Goal: Transaction & Acquisition: Download file/media

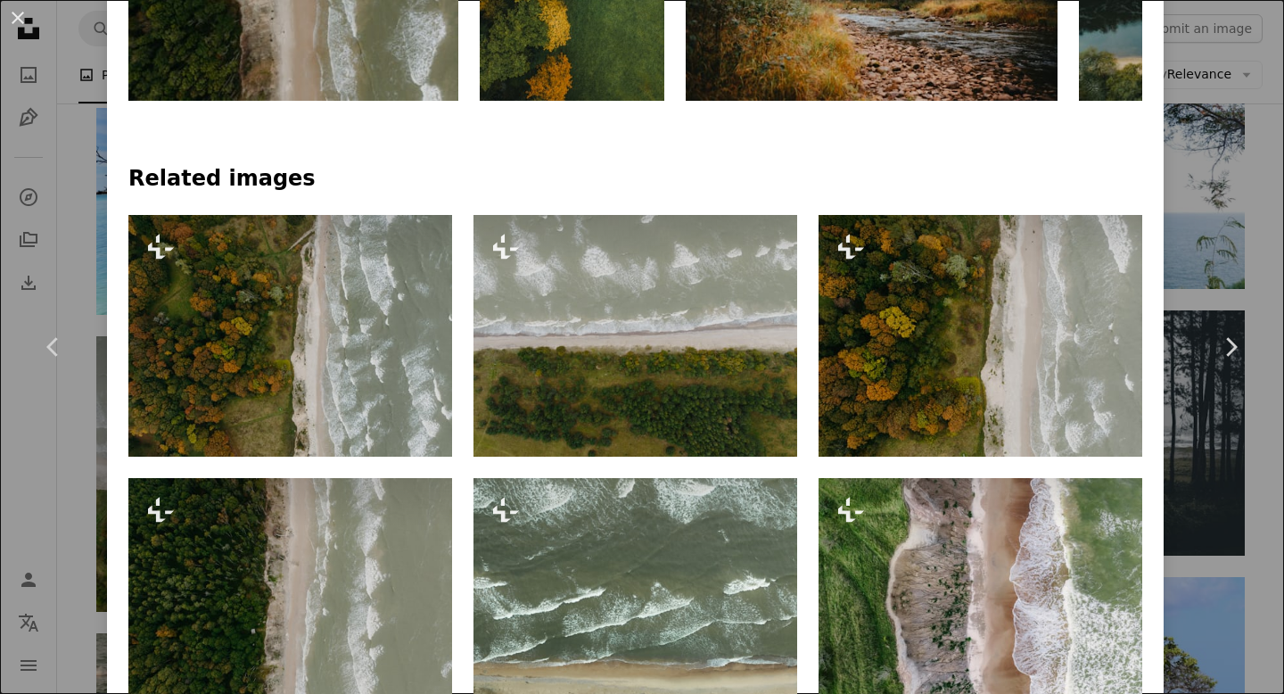
scroll to position [1048, 0]
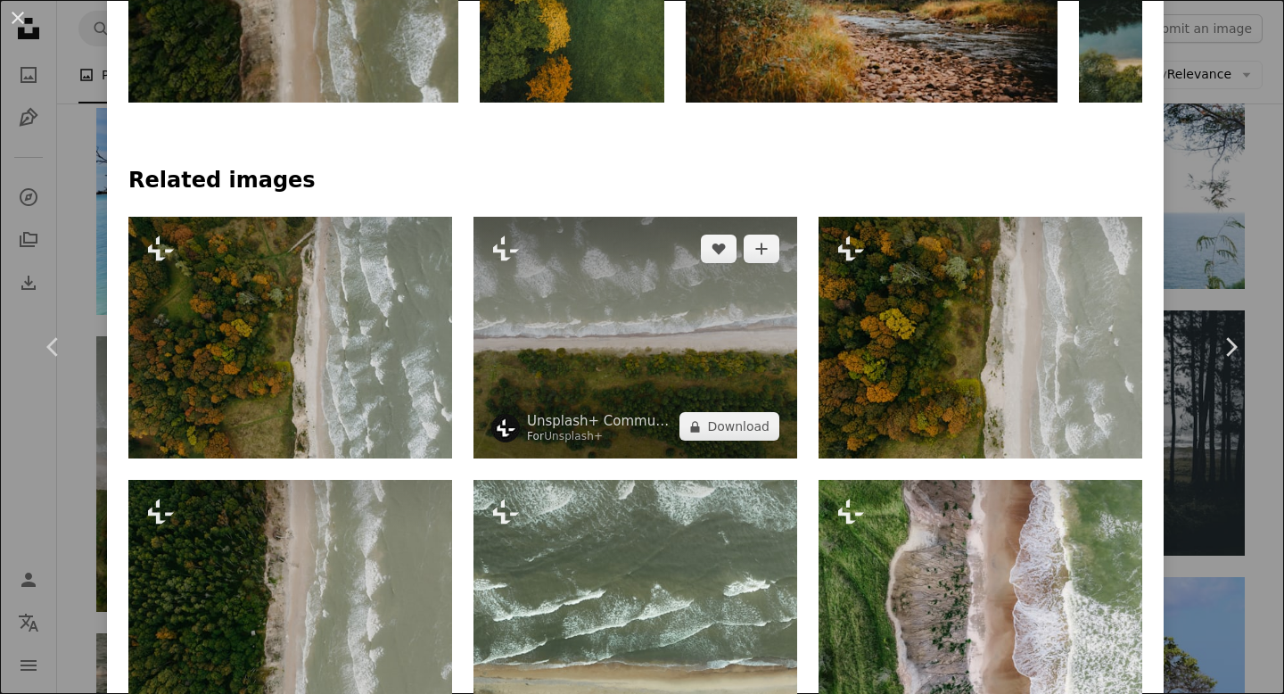
click at [725, 360] on img at bounding box center [636, 338] width 324 height 243
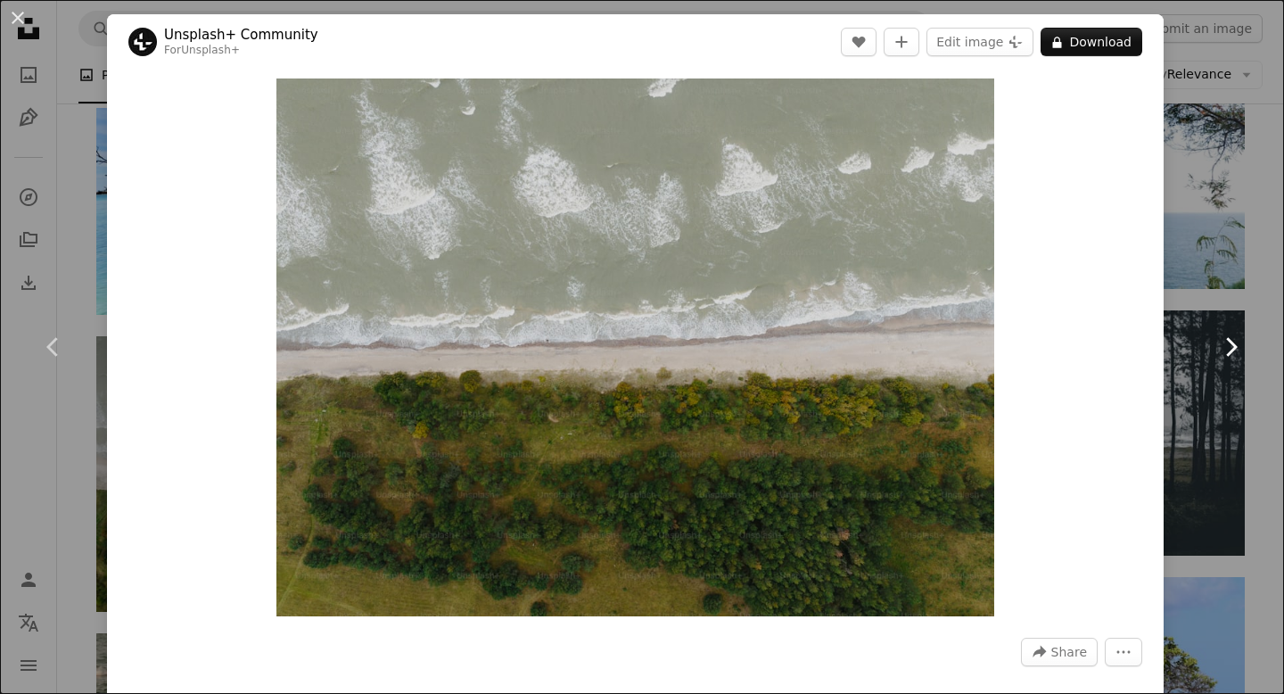
click at [1238, 263] on link "Chevron right" at bounding box center [1230, 346] width 107 height 171
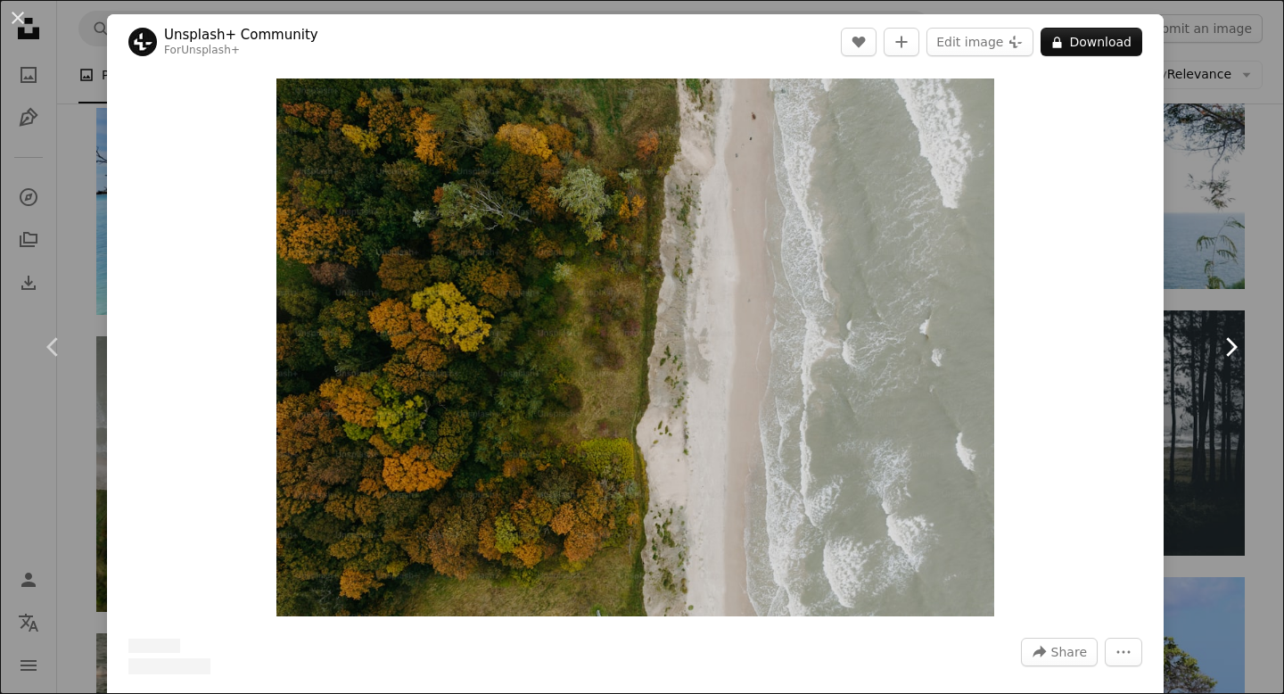
click at [1249, 268] on link "Chevron right" at bounding box center [1230, 346] width 107 height 171
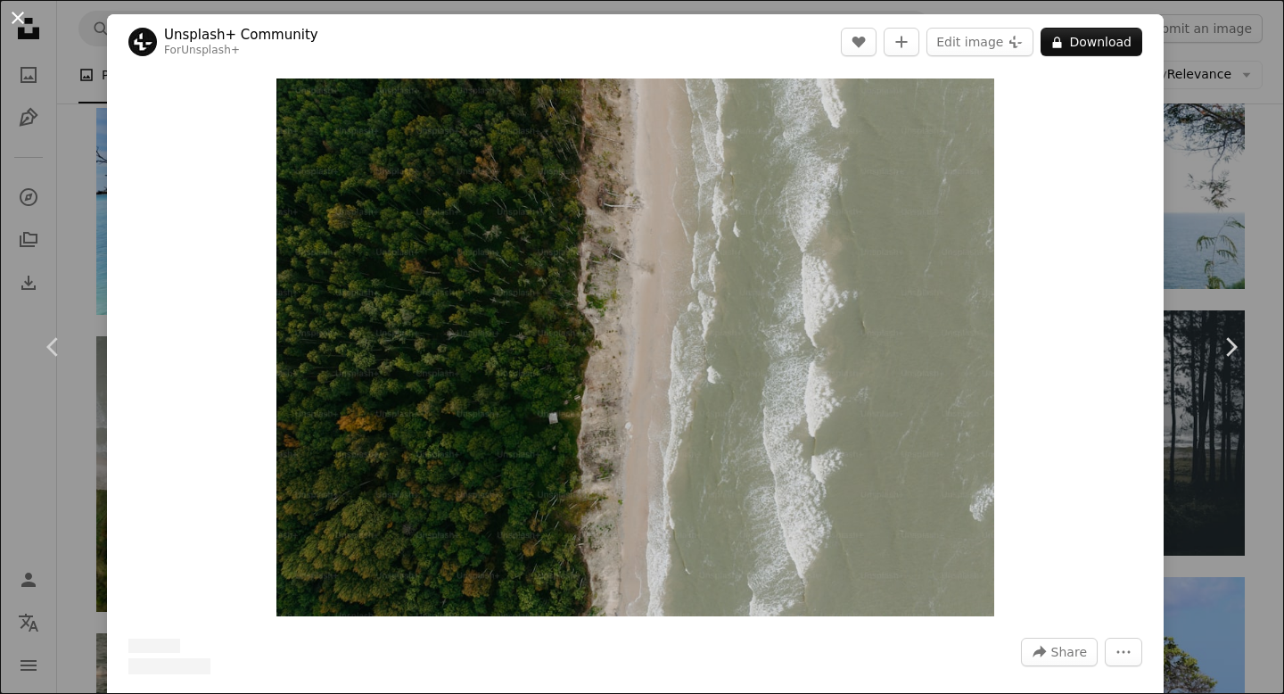
click at [29, 25] on button "An X shape" at bounding box center [17, 17] width 21 height 21
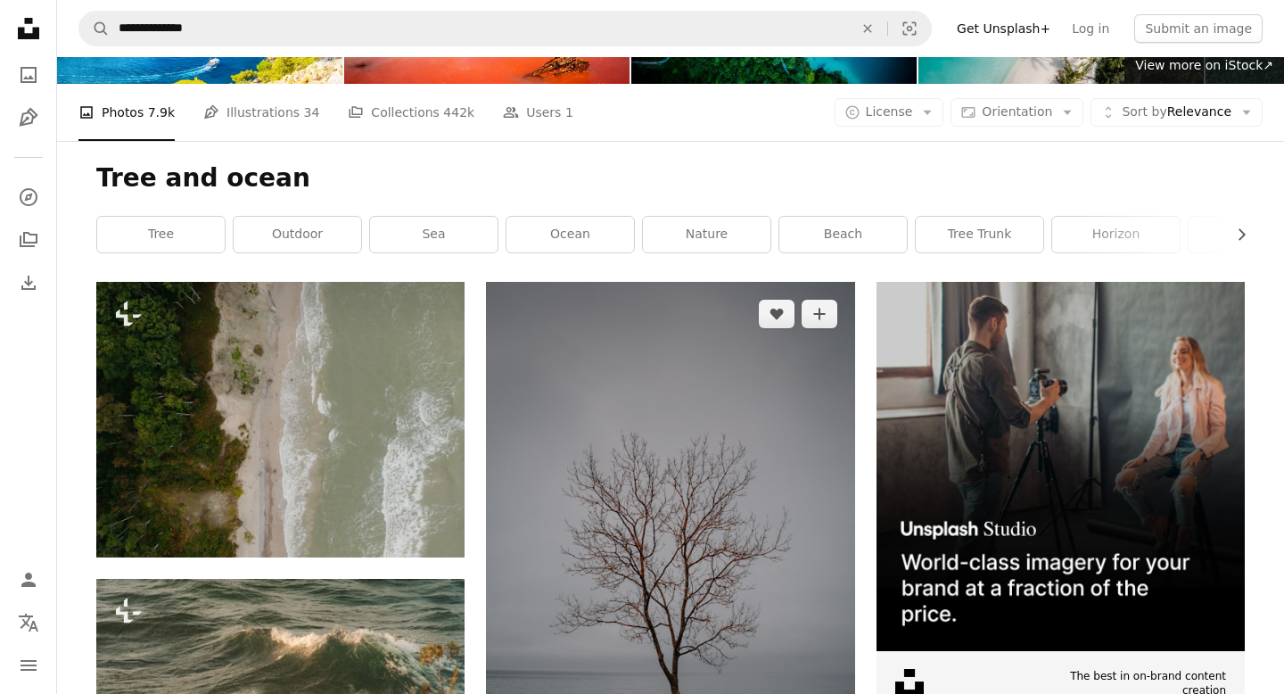
scroll to position [168, 0]
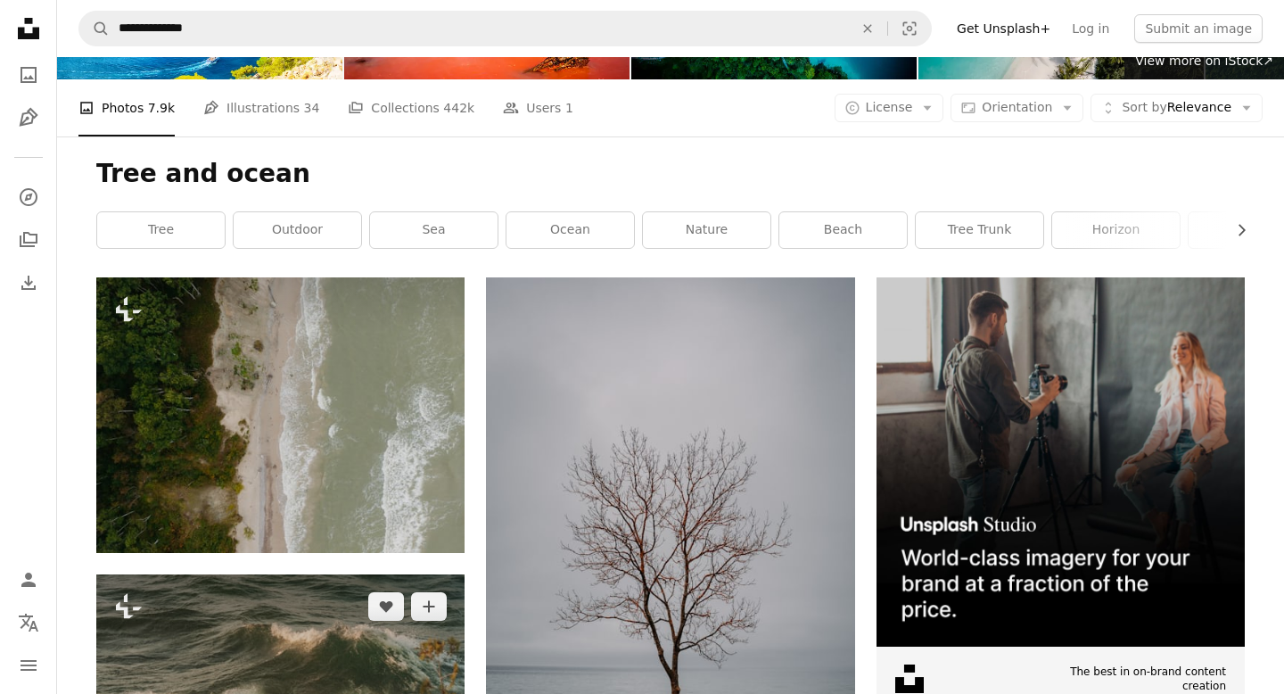
click at [371, 574] on img at bounding box center [280, 696] width 368 height 245
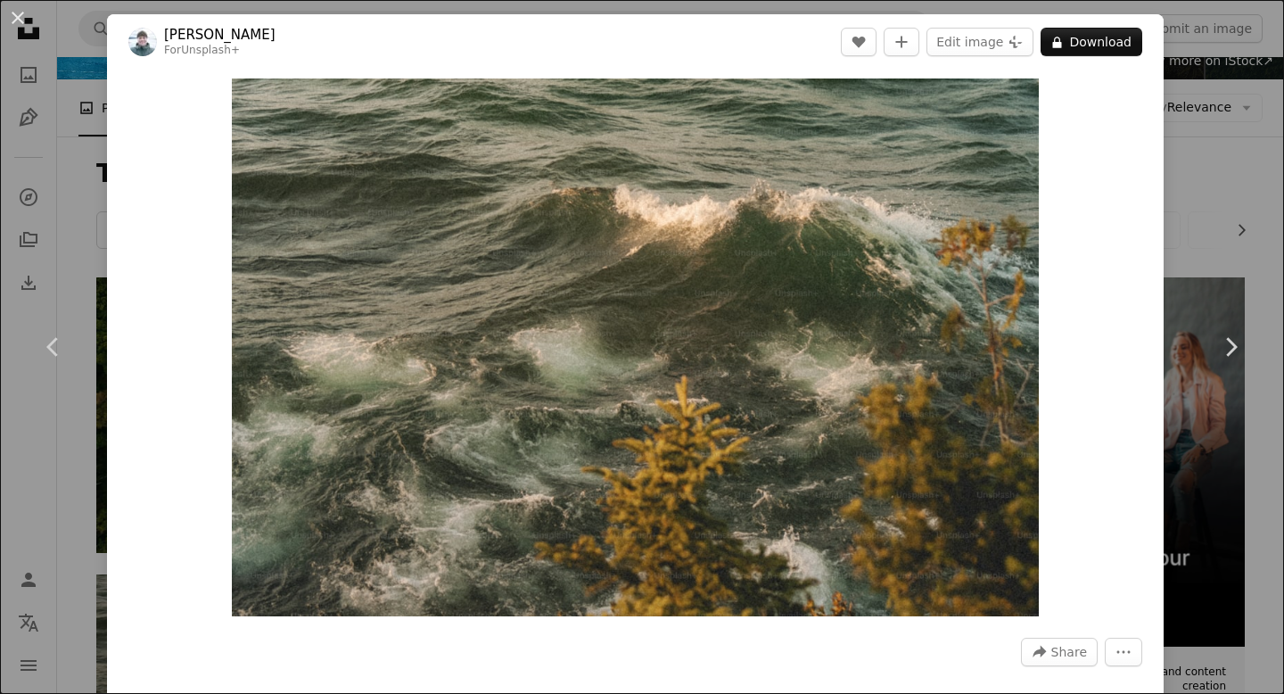
click at [1258, 209] on div "An X shape Chevron left Chevron right [PERSON_NAME] For Unsplash+ A heart A plu…" at bounding box center [642, 347] width 1284 height 694
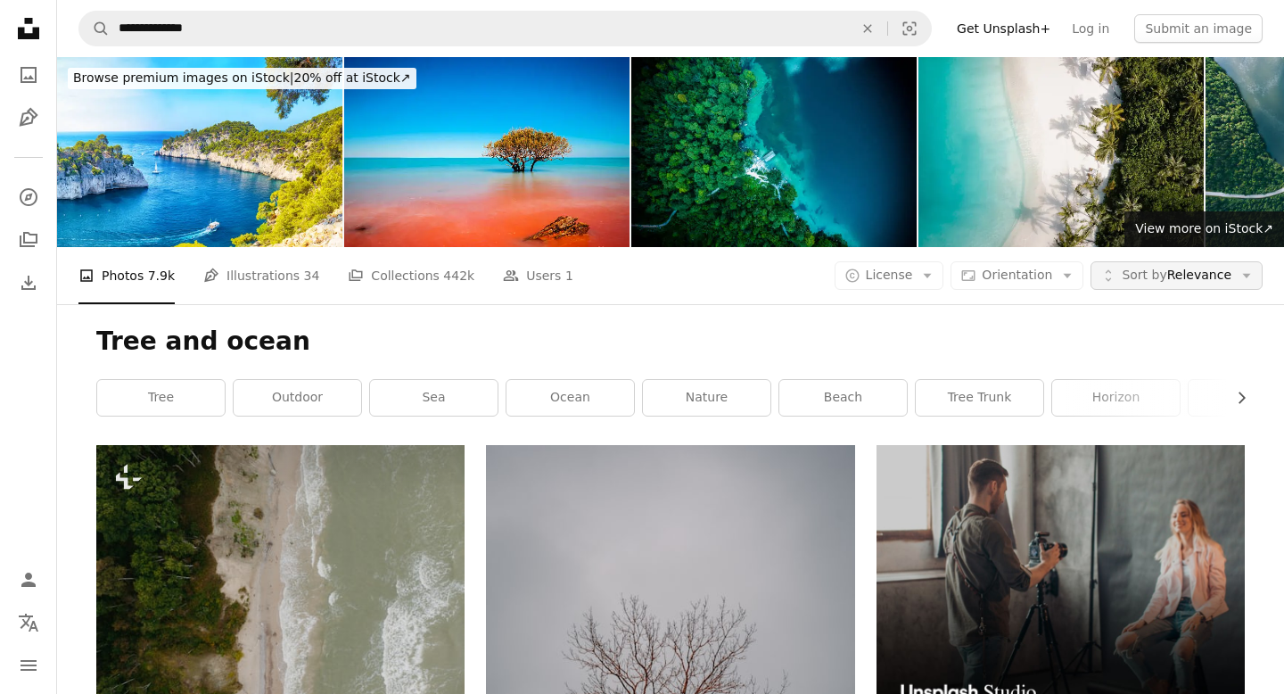
click at [1180, 267] on span "Sort by Relevance" at bounding box center [1177, 276] width 110 height 18
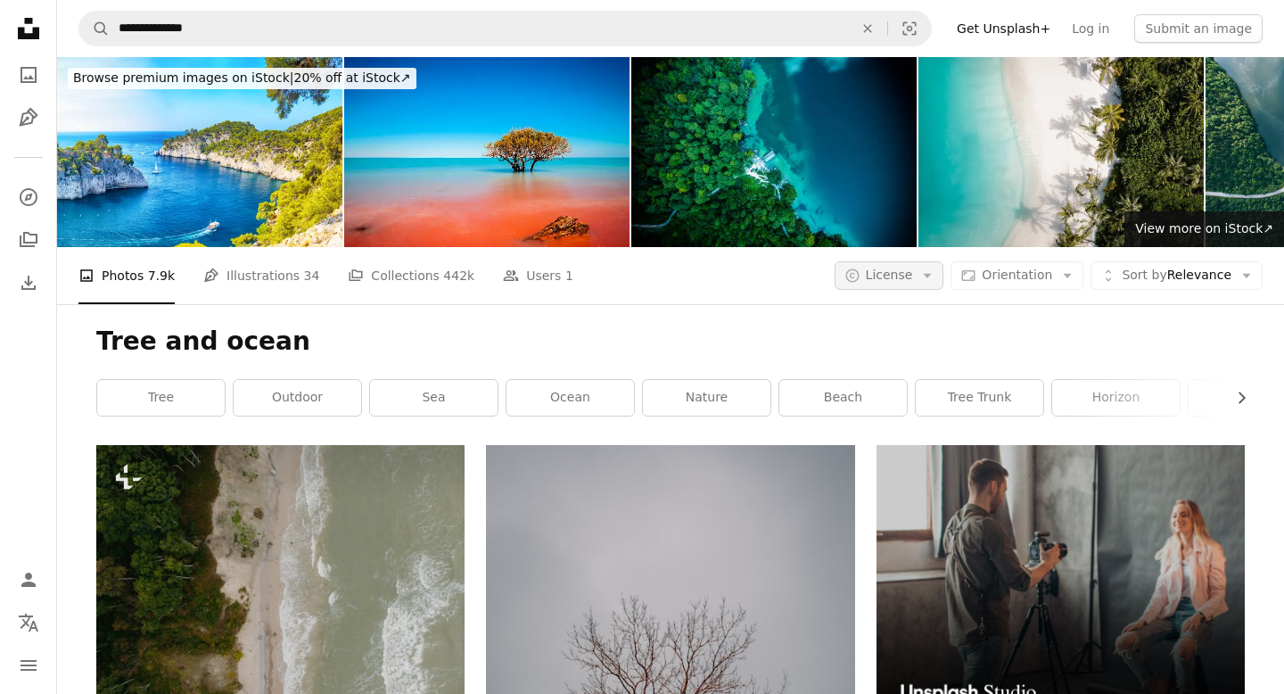
click at [913, 268] on span "License" at bounding box center [889, 275] width 47 height 14
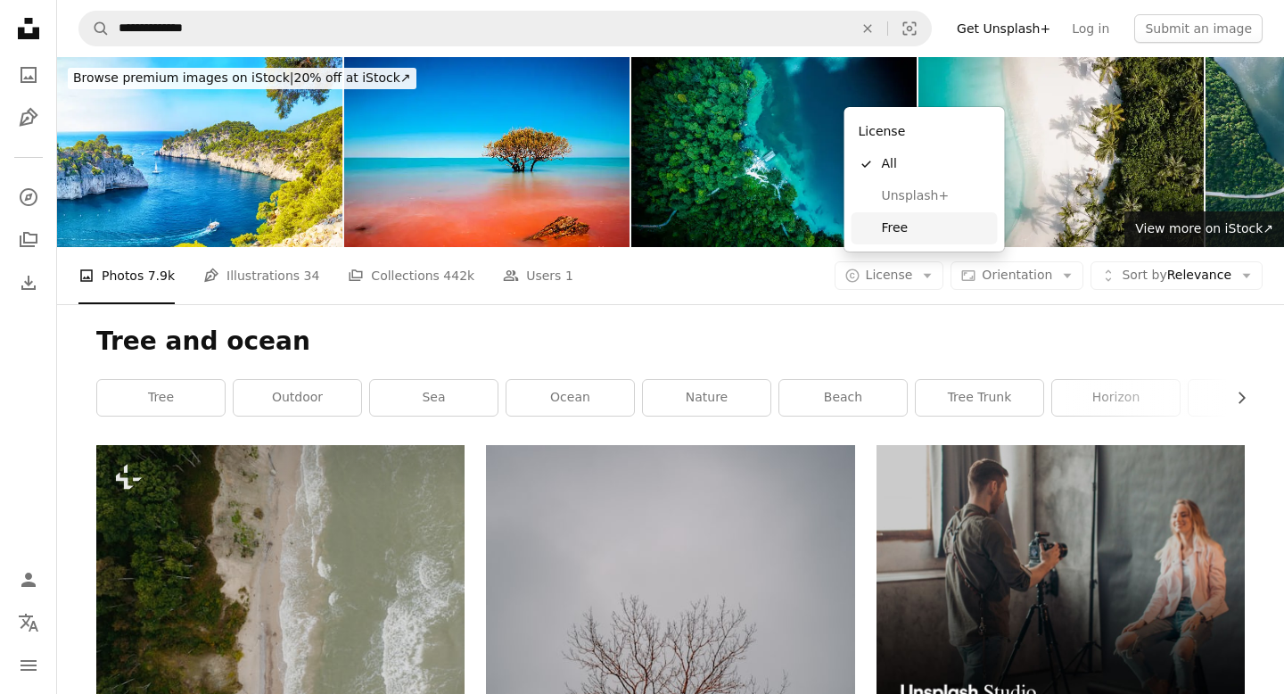
click at [904, 227] on span "Free" at bounding box center [936, 228] width 109 height 18
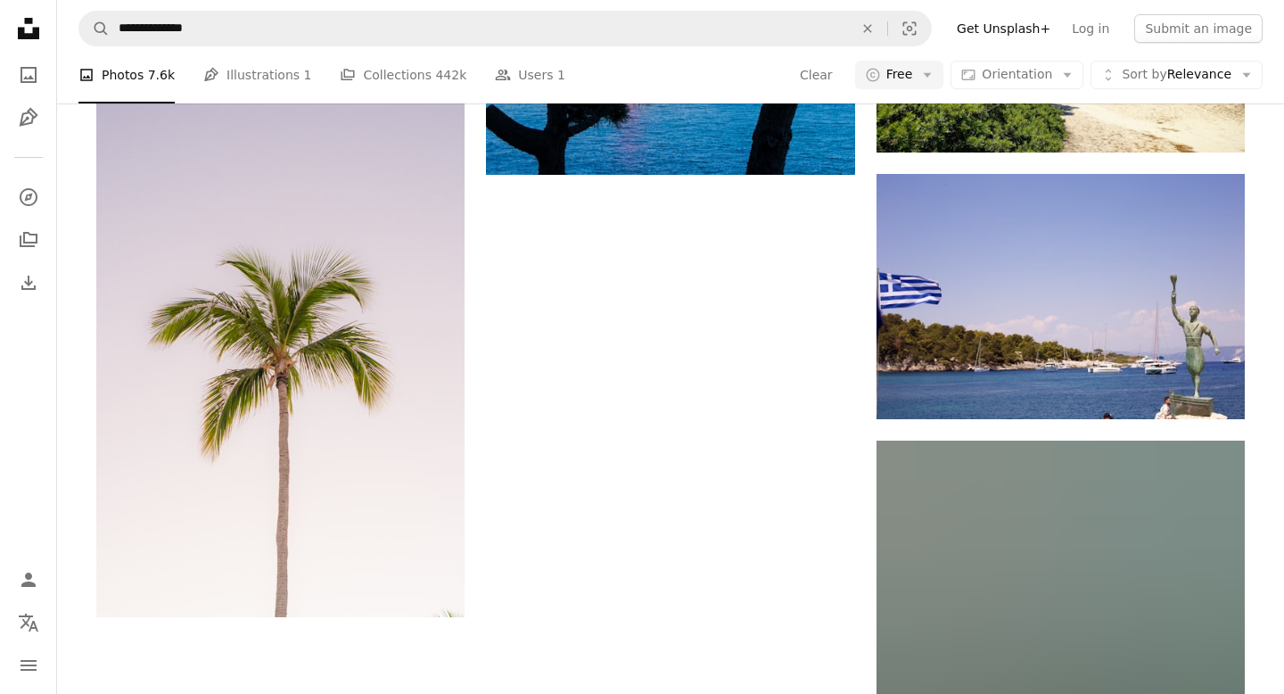
scroll to position [2572, 0]
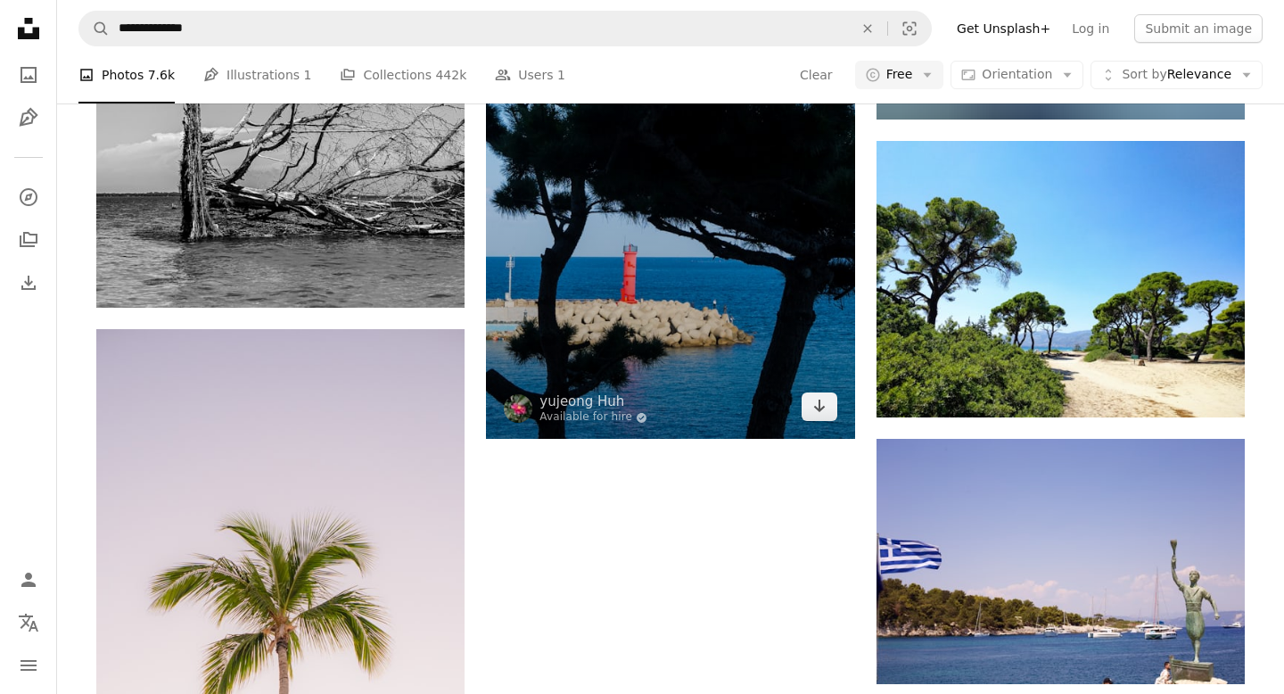
scroll to position [2074, 0]
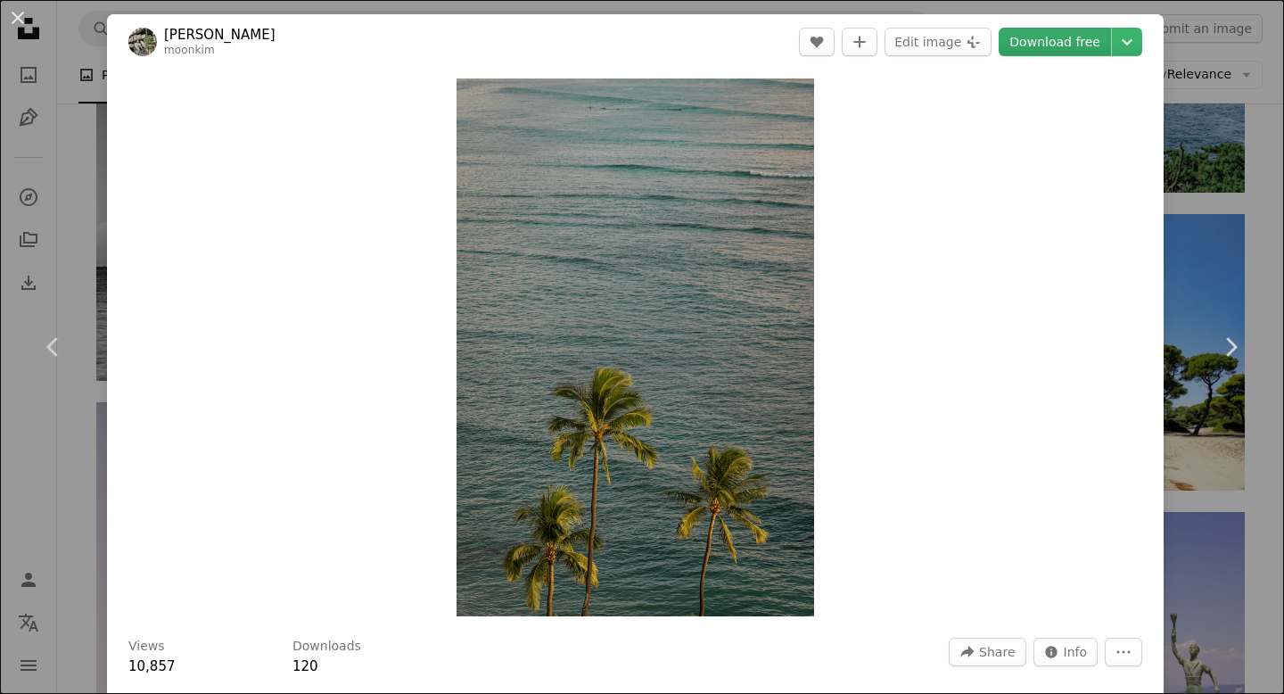
click at [1065, 42] on link "Download free" at bounding box center [1055, 42] width 112 height 29
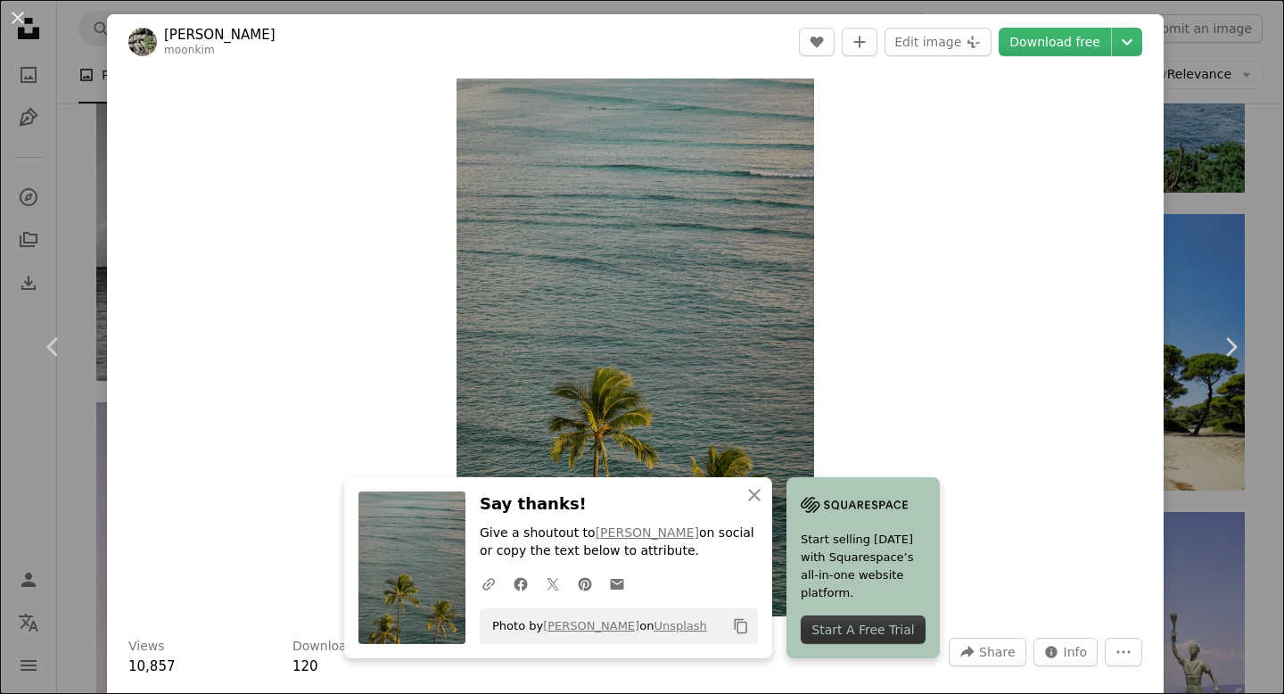
click at [1247, 235] on div "An X shape Chevron left Chevron right An X shape Close Say thanks! Give a shout…" at bounding box center [642, 347] width 1284 height 694
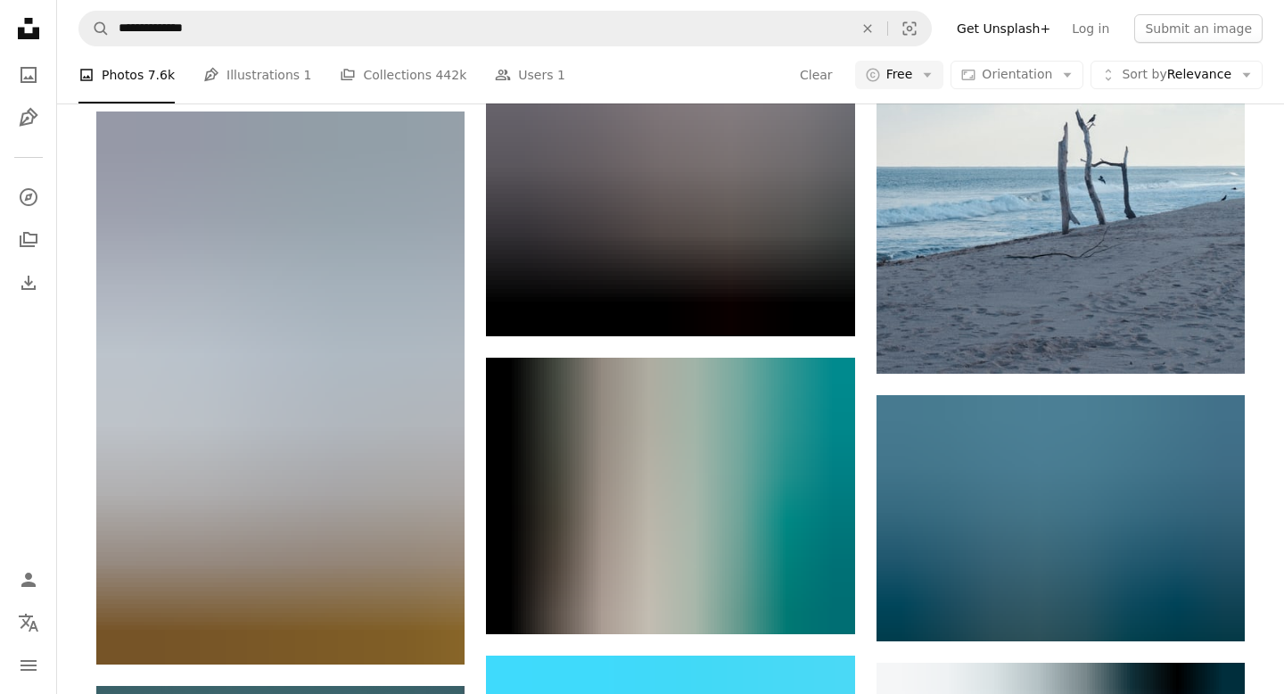
scroll to position [19254, 0]
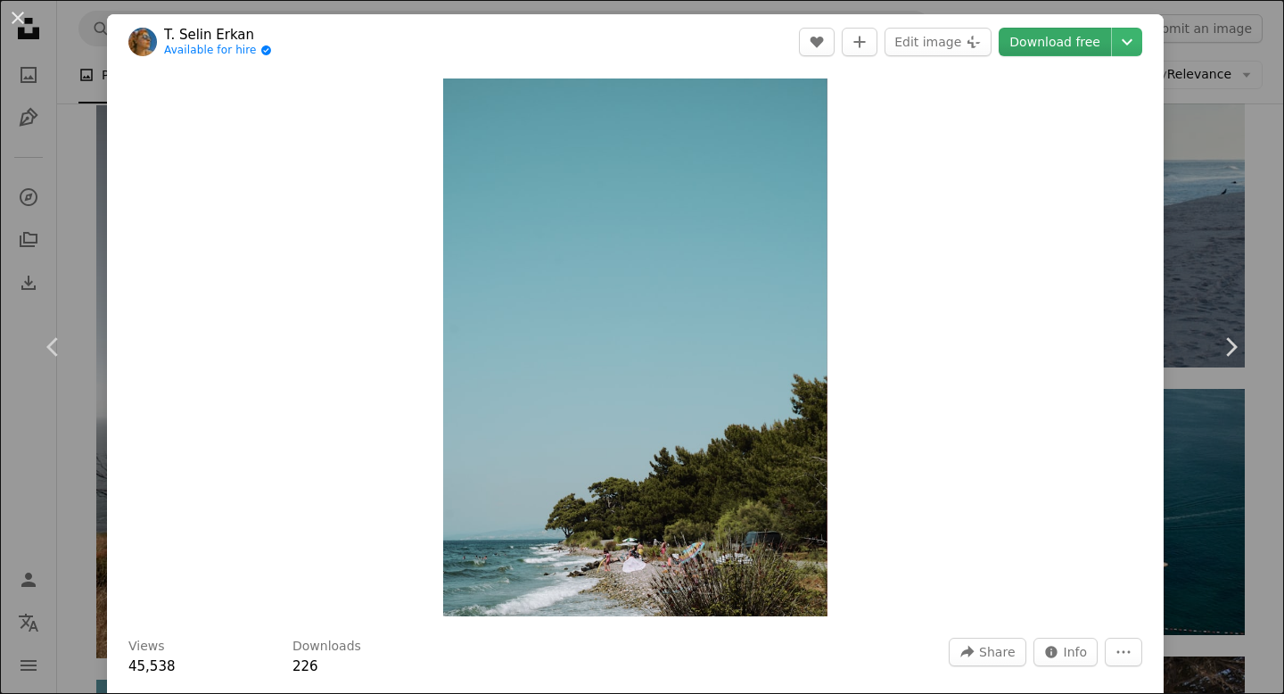
click at [1064, 44] on link "Download free" at bounding box center [1055, 42] width 112 height 29
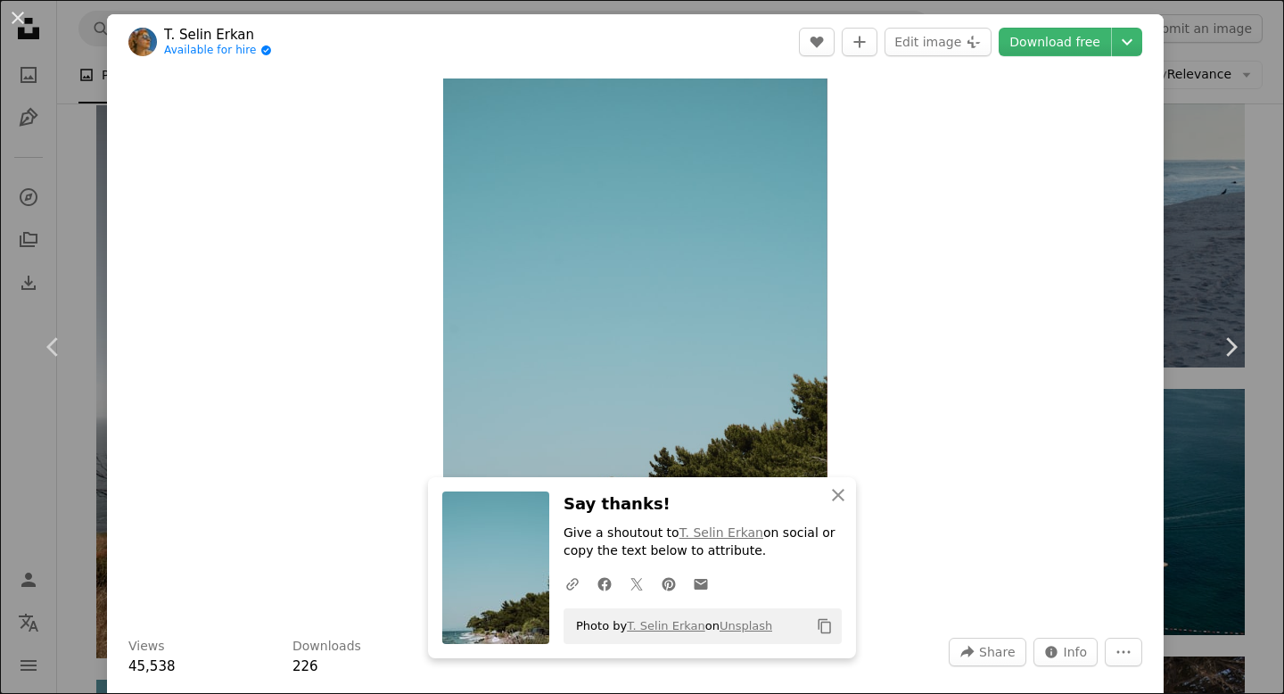
click at [1244, 442] on div "An X shape Chevron left Chevron right An X shape Close Say thanks! Give a shout…" at bounding box center [642, 347] width 1284 height 694
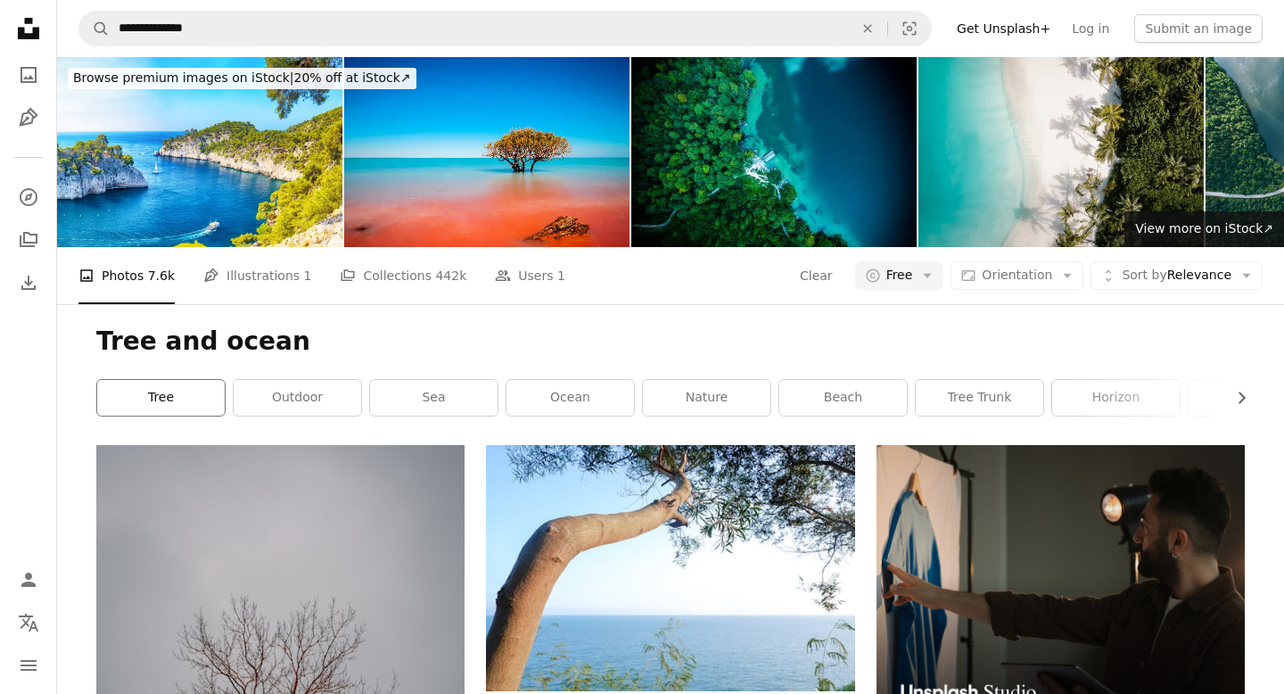
click at [160, 380] on link "tree" at bounding box center [161, 398] width 128 height 36
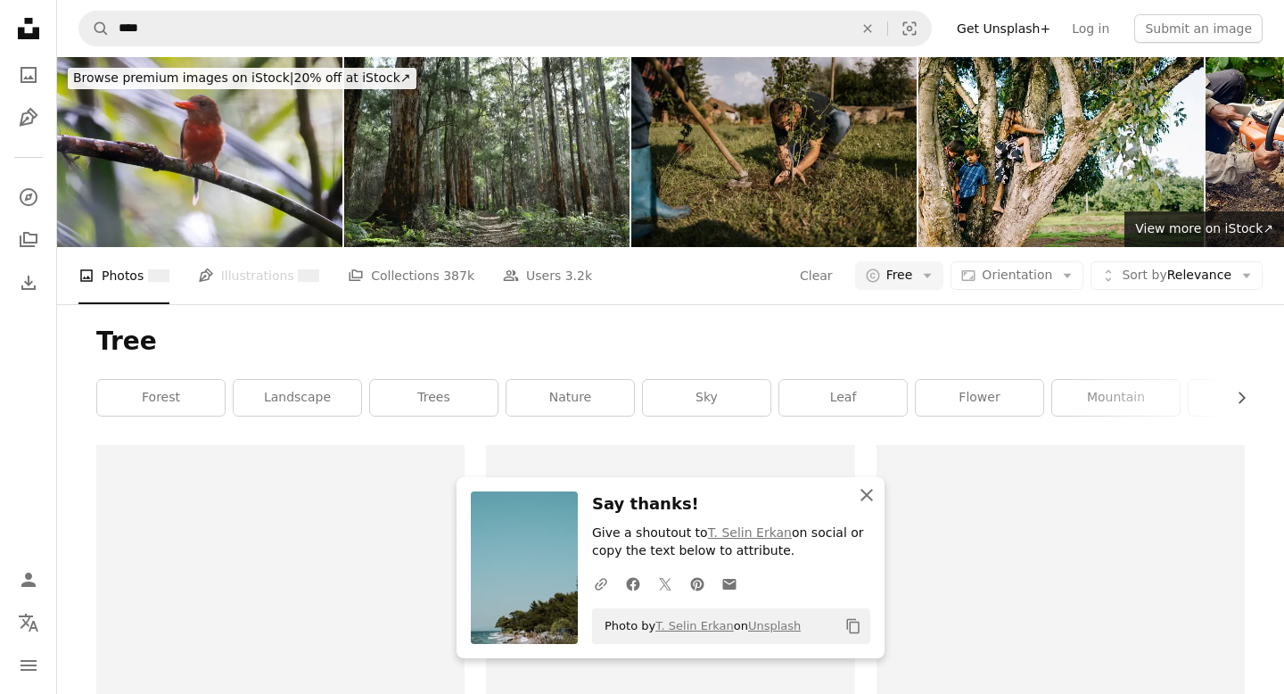
click at [870, 491] on icon "button" at bounding box center [867, 495] width 12 height 12
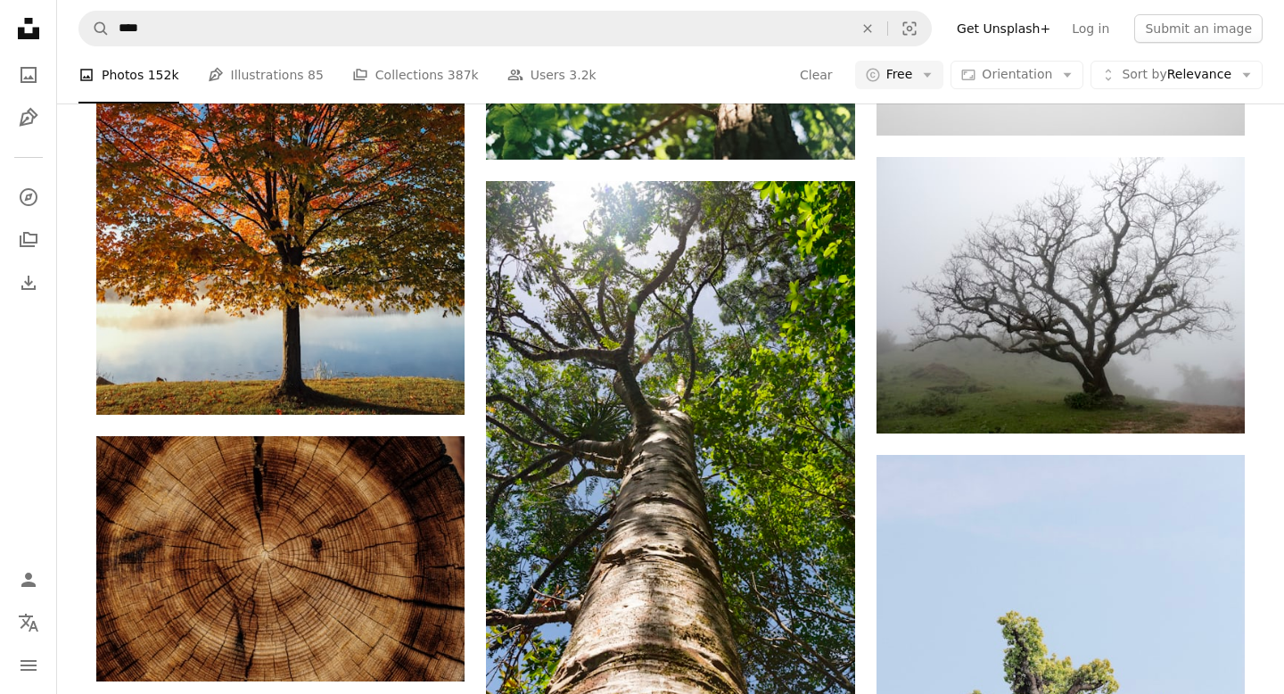
scroll to position [508, 0]
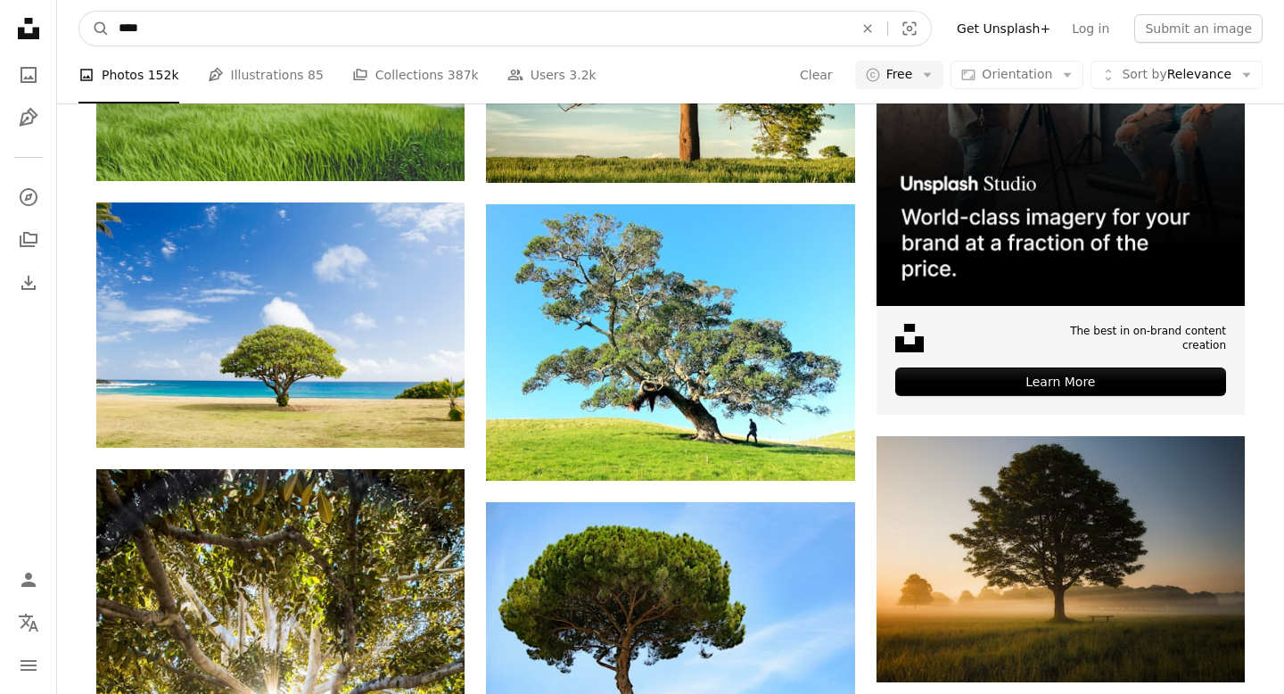
click at [170, 31] on input "****" at bounding box center [479, 29] width 738 height 34
type input "**********"
click at [79, 12] on button "A magnifying glass" at bounding box center [94, 29] width 30 height 34
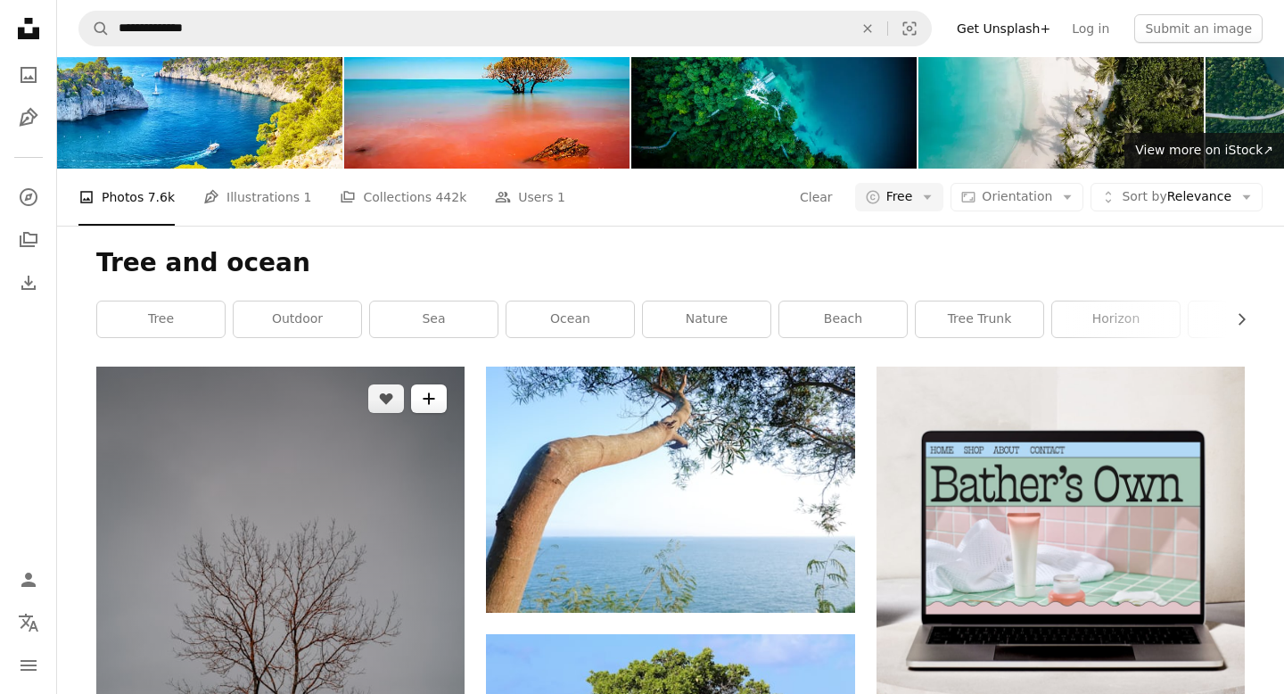
scroll to position [9, 0]
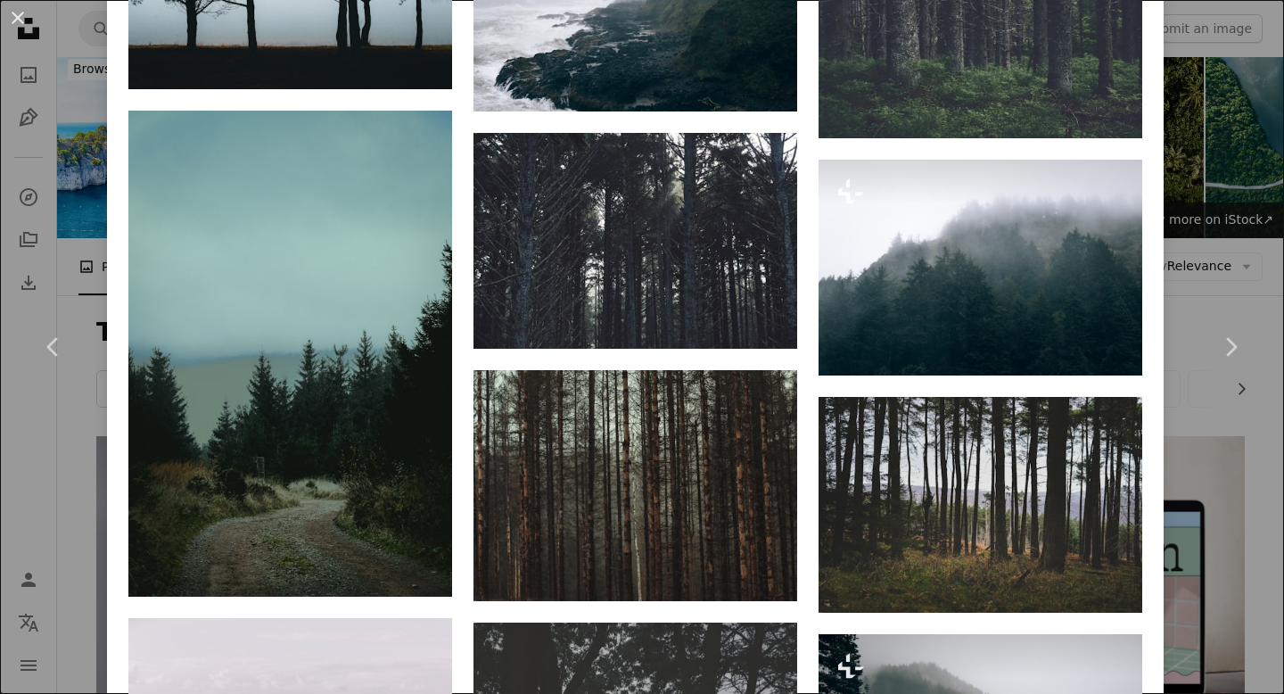
scroll to position [1720, 0]
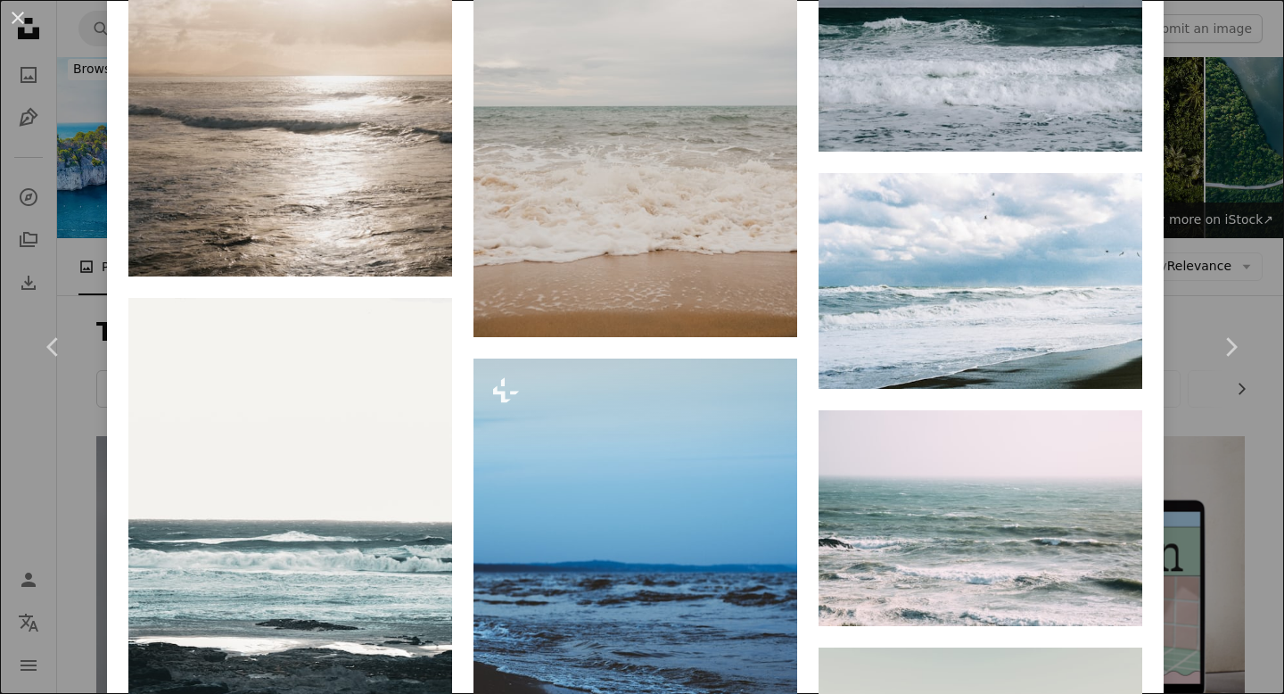
scroll to position [4019, 0]
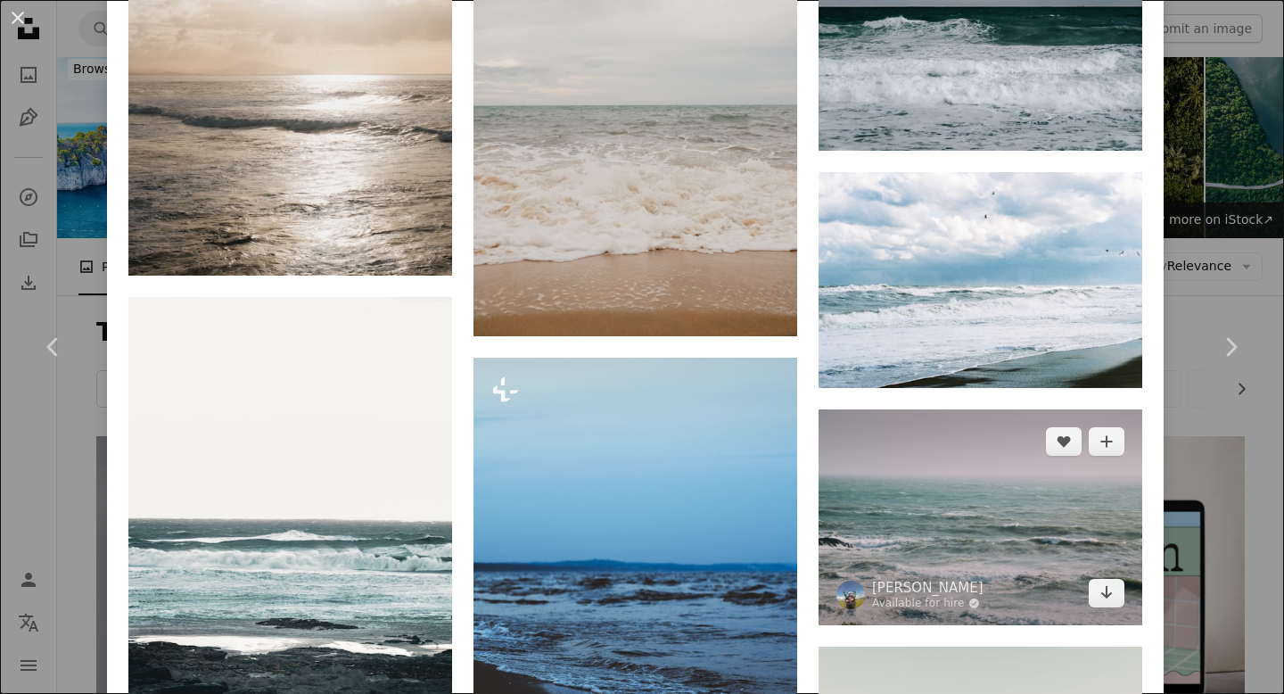
click at [1003, 409] on img at bounding box center [981, 517] width 324 height 216
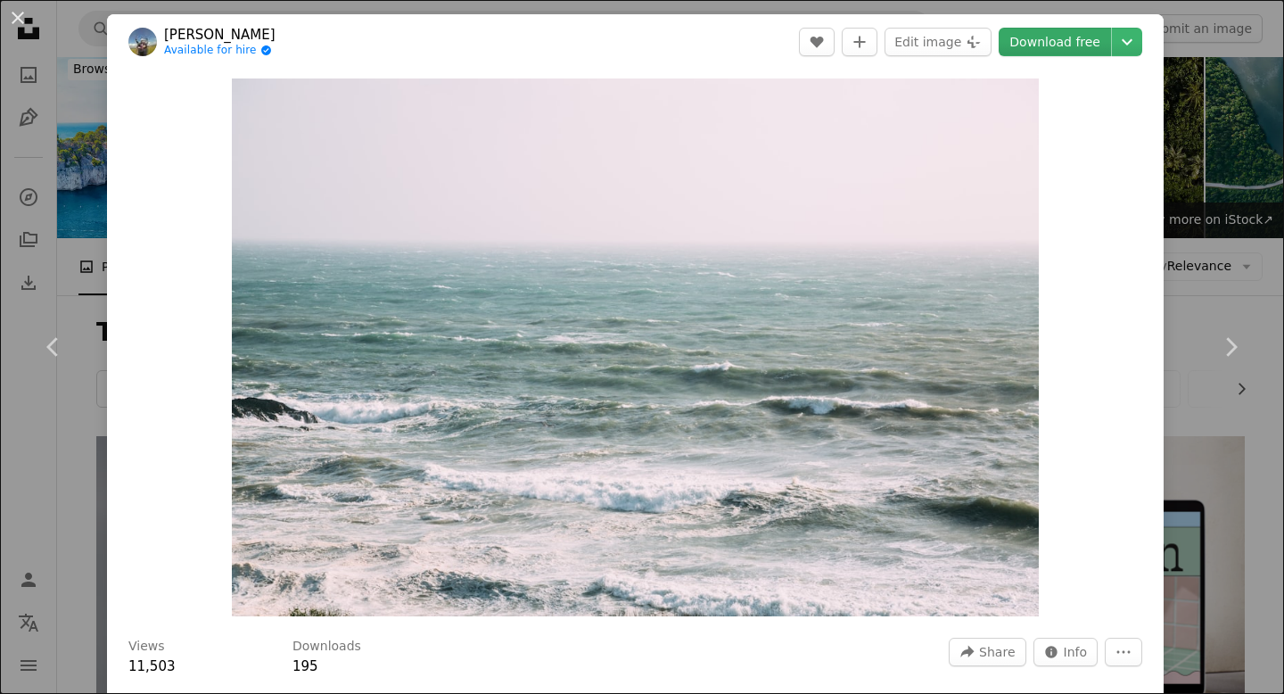
click at [1072, 45] on link "Download free" at bounding box center [1055, 42] width 112 height 29
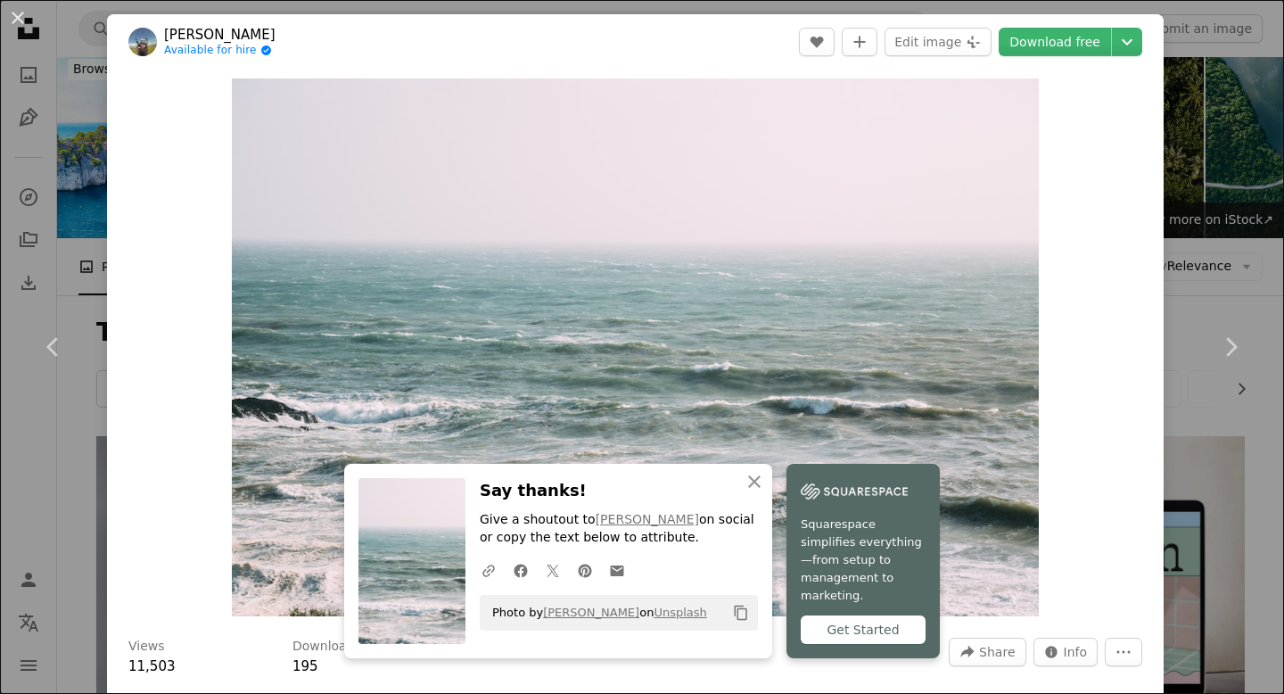
click at [1233, 121] on div "An X shape Chevron left Chevron right An X shape Close Say thanks! Give a shout…" at bounding box center [642, 347] width 1284 height 694
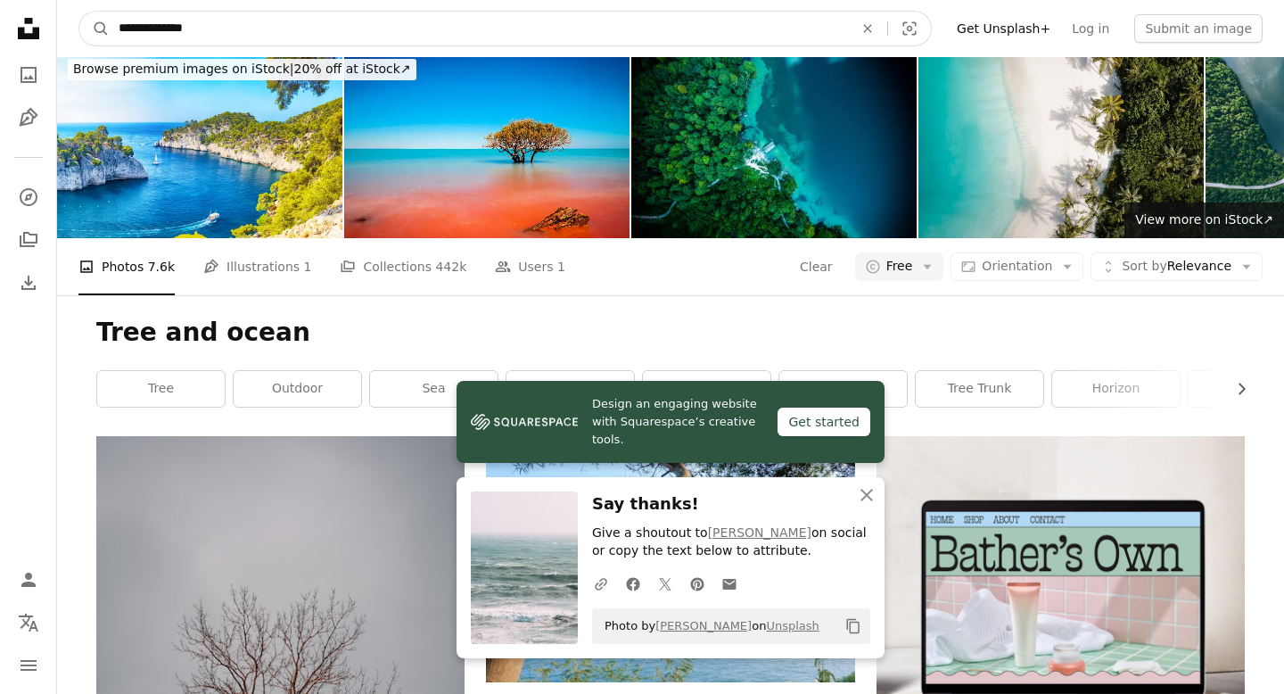
drag, startPoint x: 236, startPoint y: 32, endPoint x: 115, endPoint y: 34, distance: 121.3
click at [115, 34] on input "**********" at bounding box center [479, 29] width 738 height 34
type input "*"
type input "**********"
click button "A magnifying glass" at bounding box center [94, 29] width 30 height 34
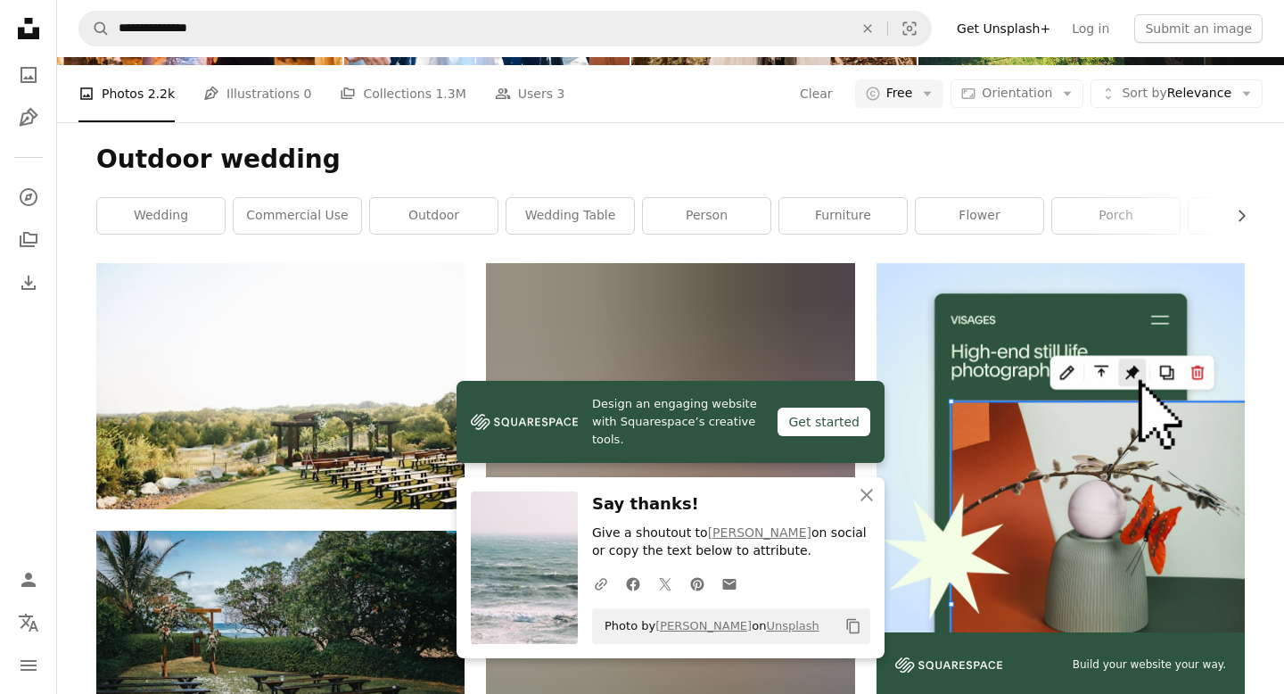
scroll to position [181, 0]
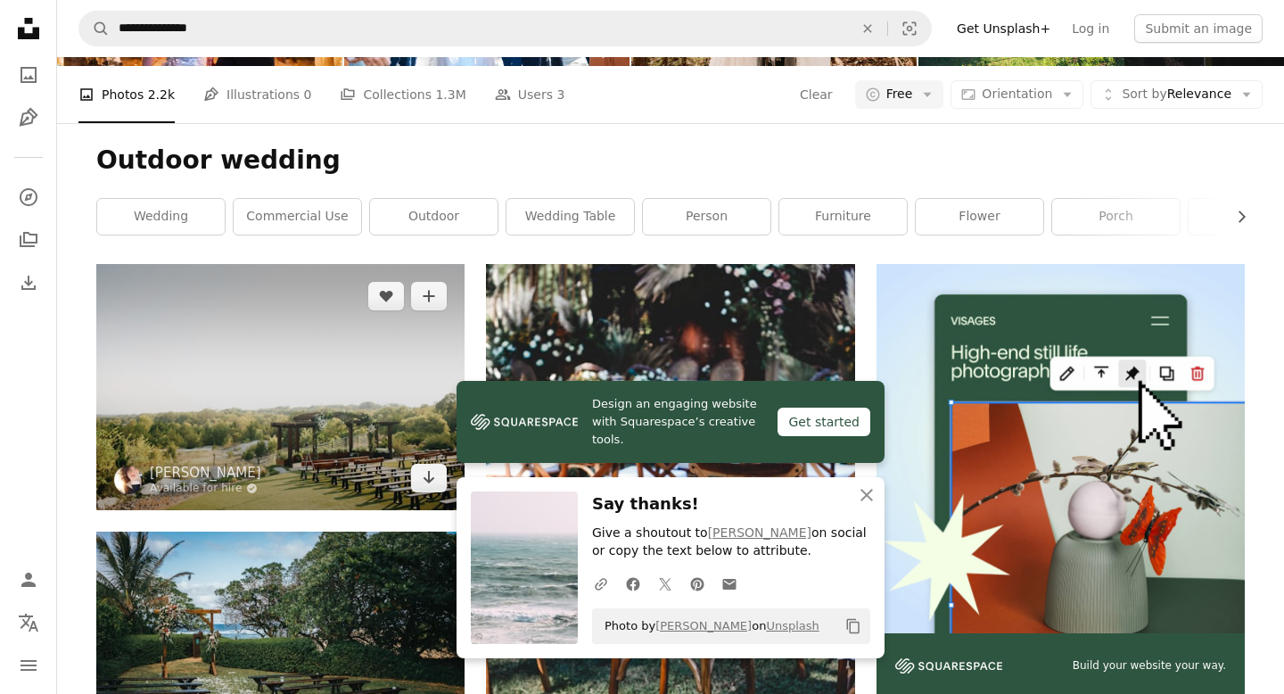
click at [315, 264] on img at bounding box center [280, 386] width 368 height 245
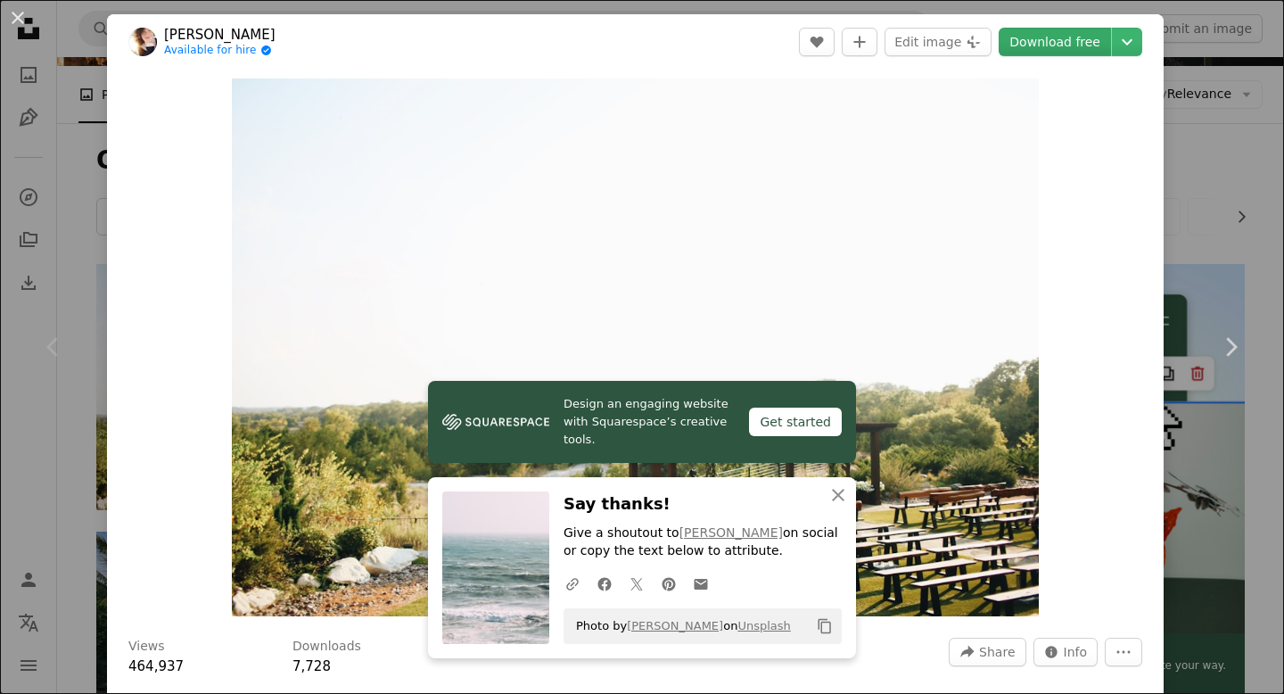
click at [1074, 42] on link "Download free" at bounding box center [1055, 42] width 112 height 29
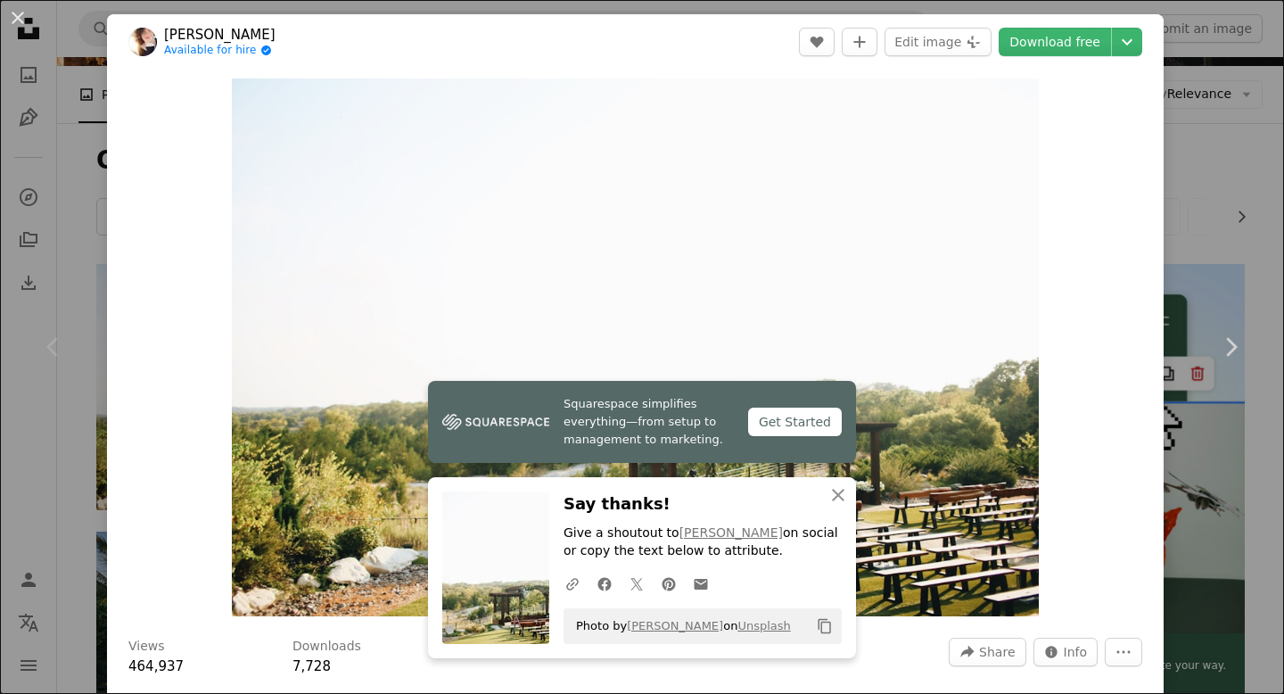
click at [1205, 75] on div "An X shape Chevron left Chevron right Squarespace simplifies everything—from se…" at bounding box center [642, 347] width 1284 height 694
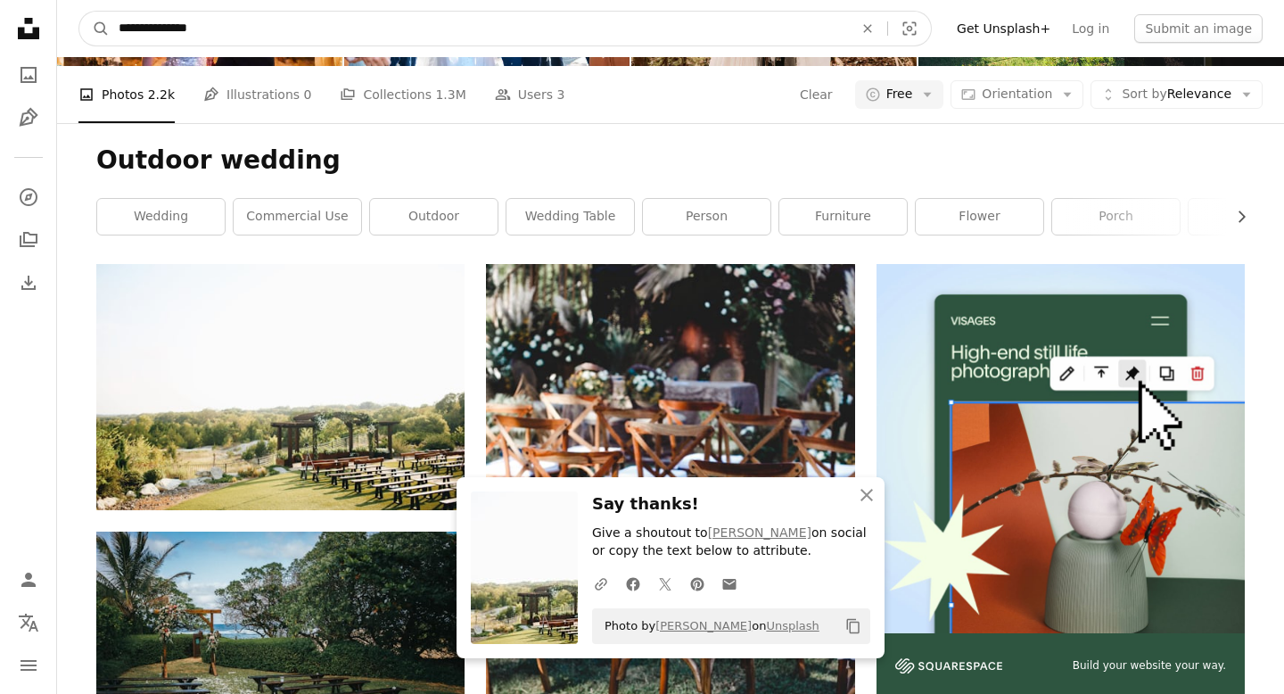
click at [533, 24] on input "**********" at bounding box center [479, 29] width 738 height 34
type input "*****"
click button "A magnifying glass" at bounding box center [94, 29] width 30 height 34
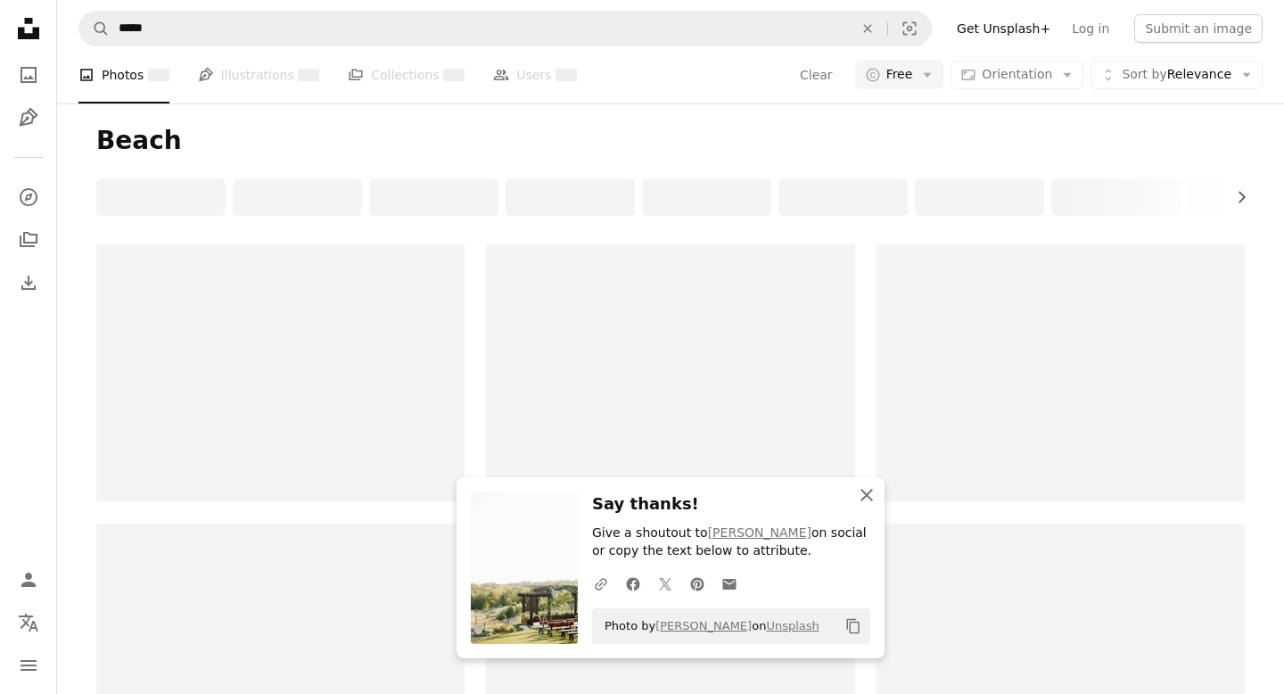
click at [870, 500] on icon "An X shape" at bounding box center [866, 494] width 21 height 21
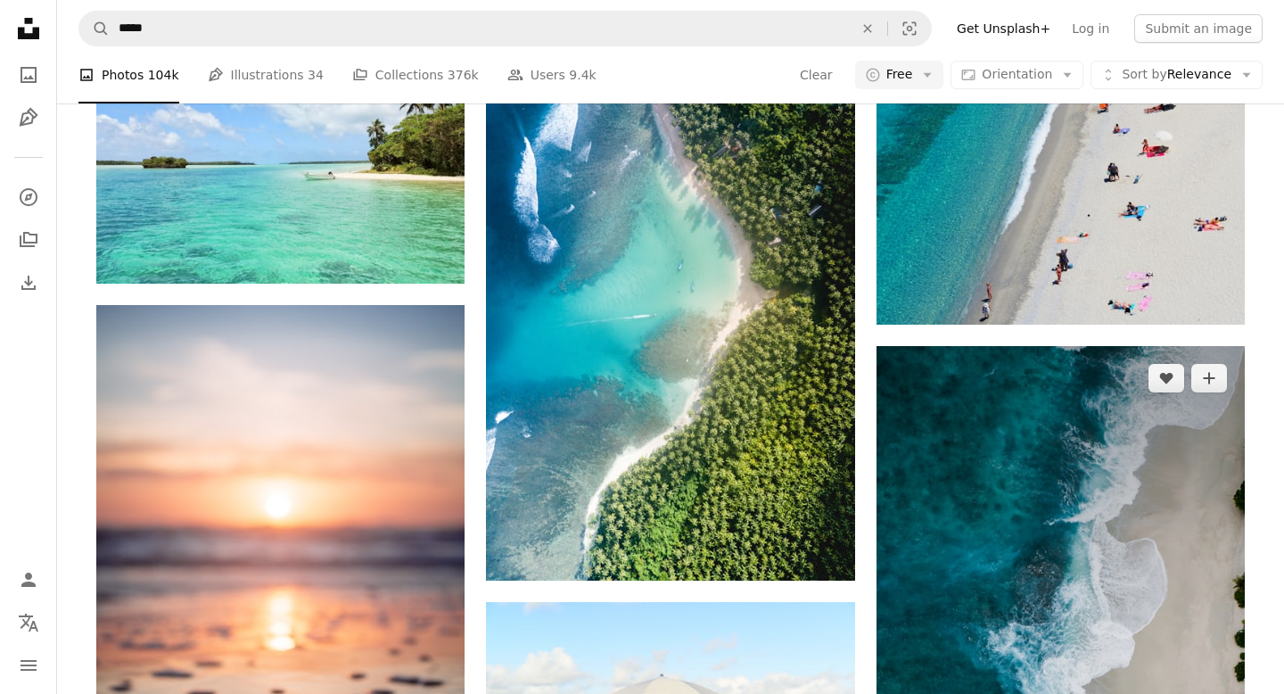
scroll to position [2824, 0]
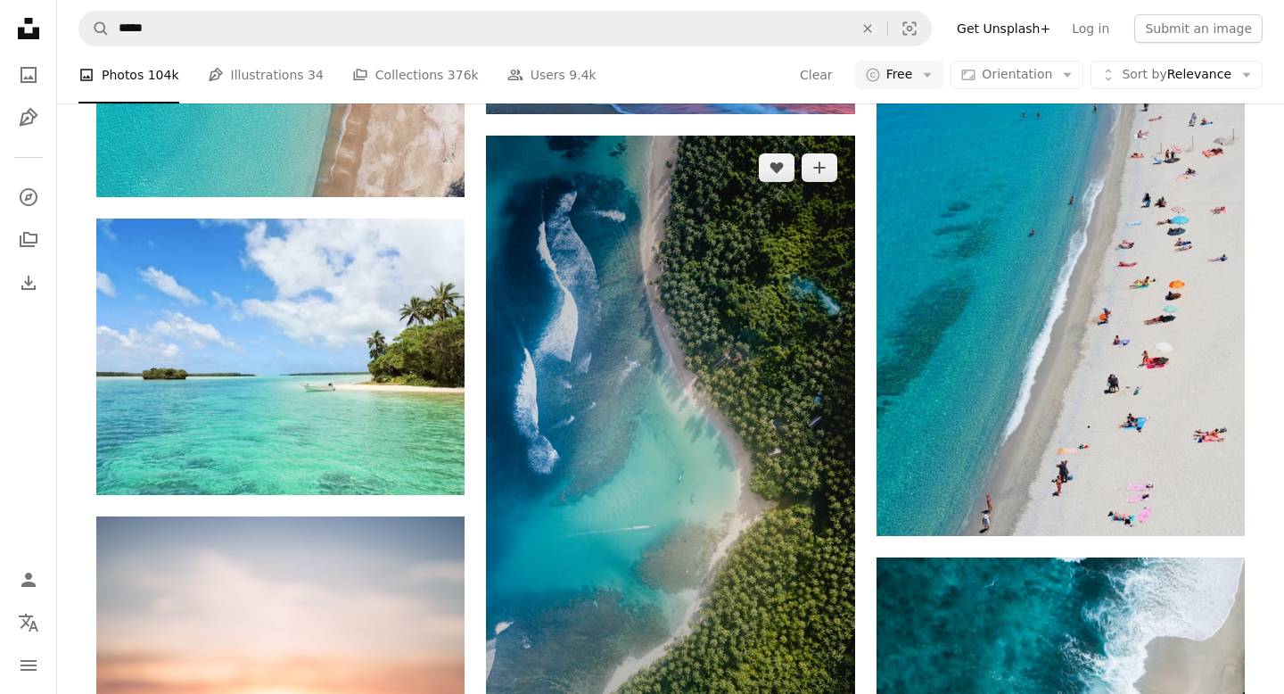
click at [740, 399] on img at bounding box center [670, 464] width 368 height 656
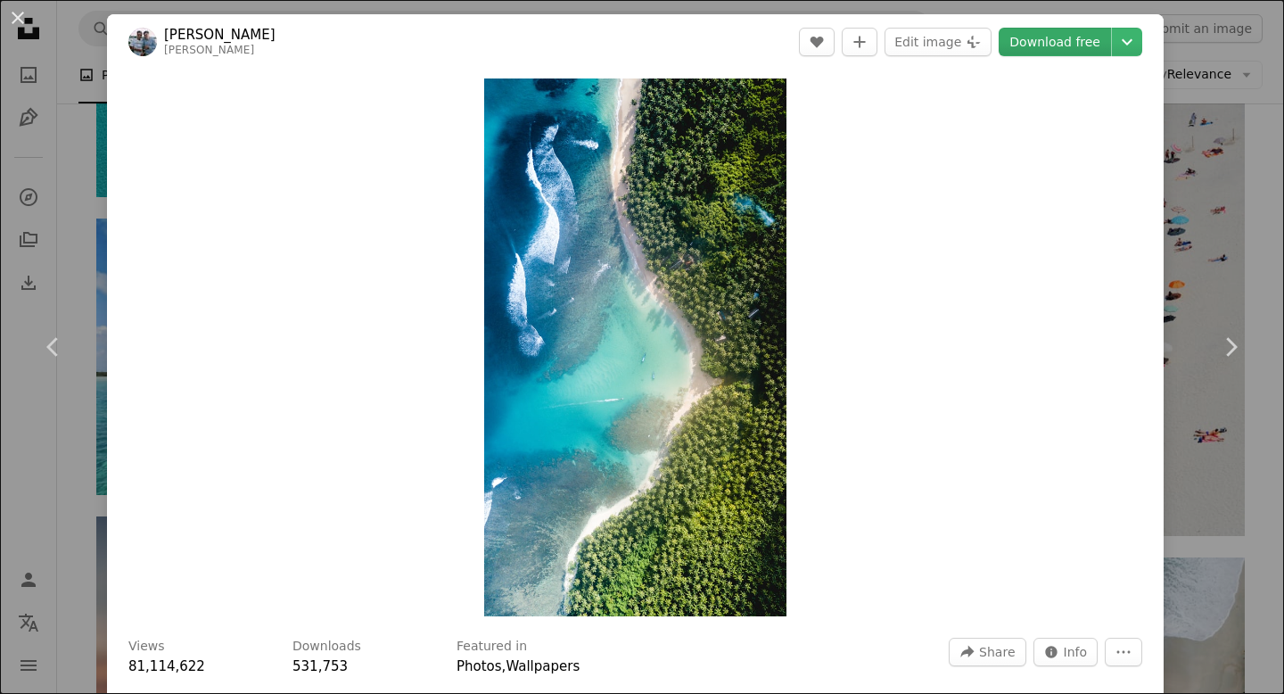
click at [1059, 44] on link "Download free" at bounding box center [1055, 42] width 112 height 29
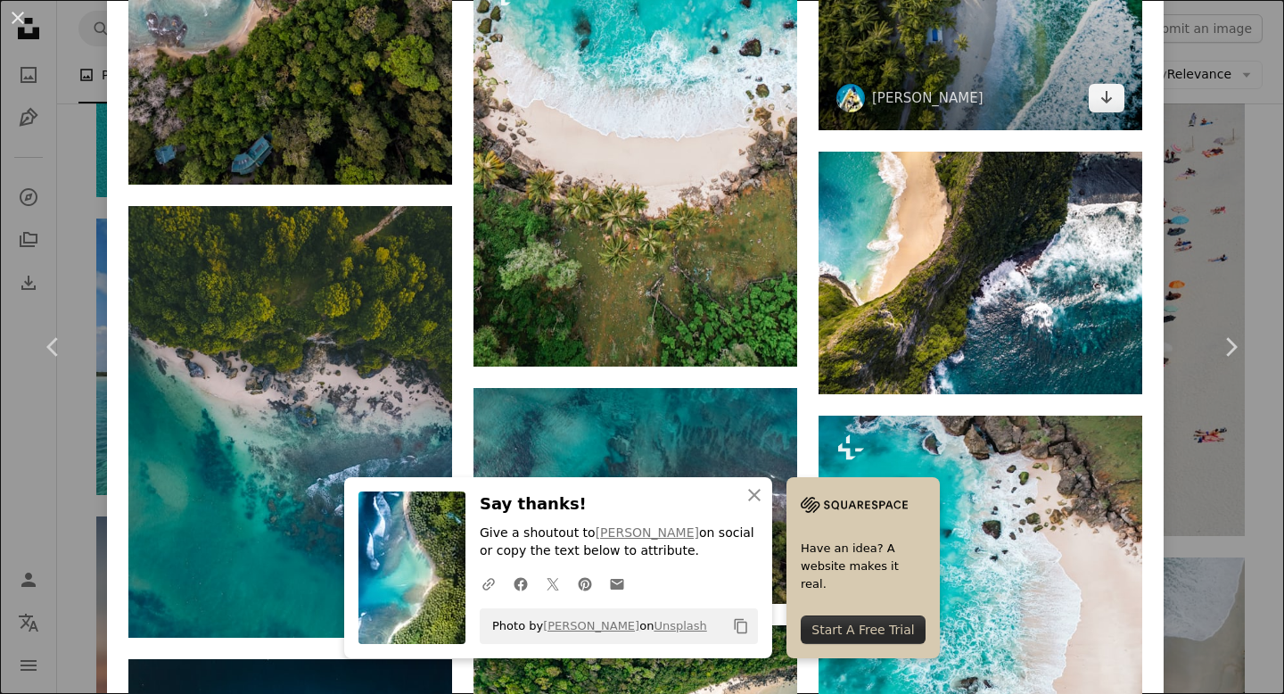
scroll to position [1614, 0]
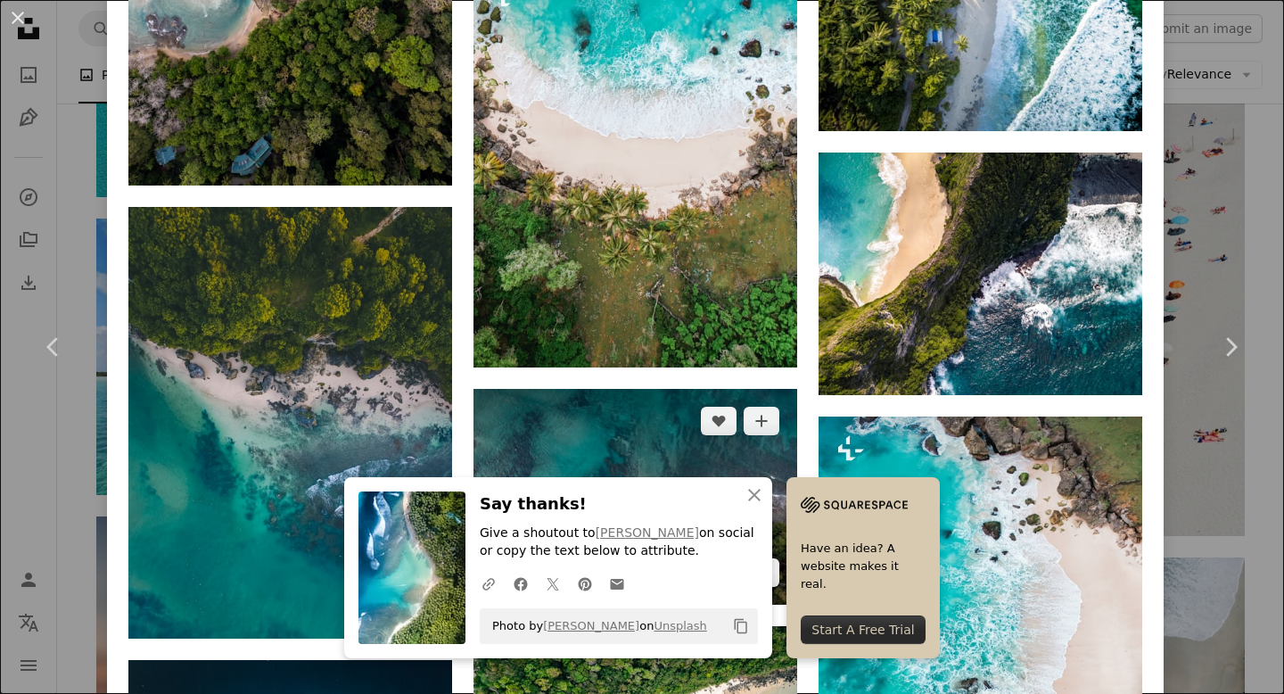
click at [726, 389] on img at bounding box center [636, 497] width 324 height 216
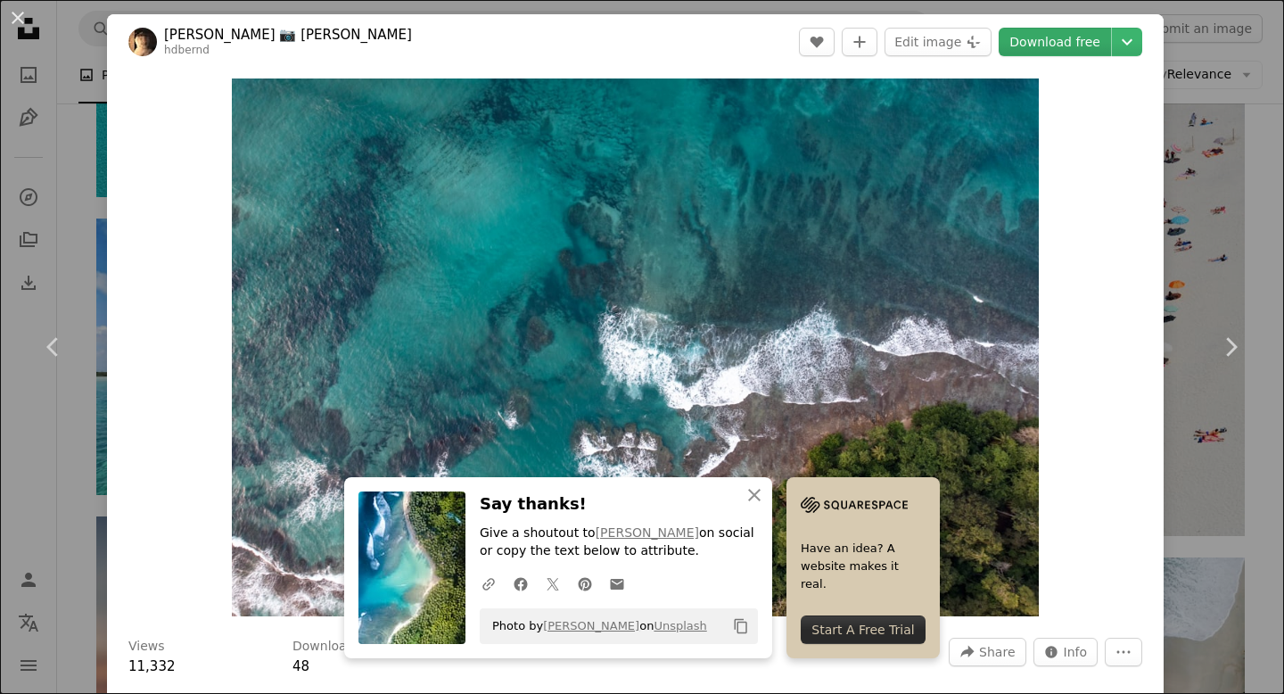
click at [1068, 42] on link "Download free" at bounding box center [1055, 42] width 112 height 29
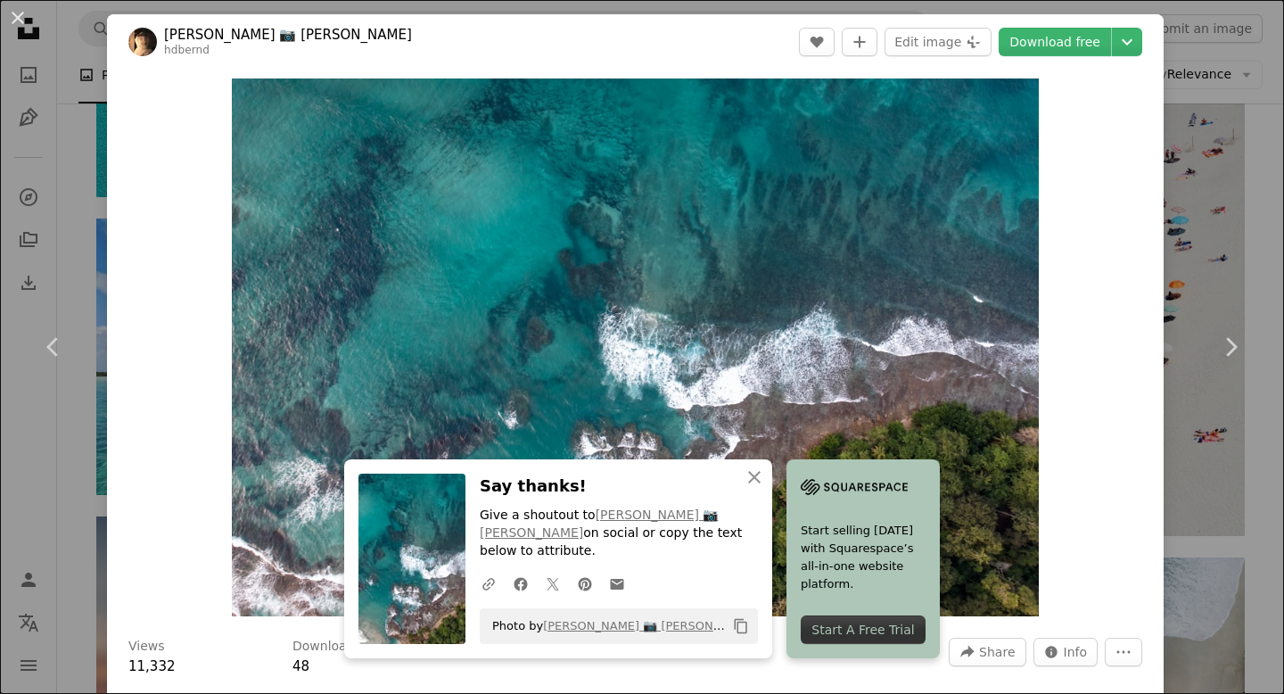
click at [1245, 203] on div "An X shape Chevron left Chevron right An X shape Close Say thanks! Give a shout…" at bounding box center [642, 347] width 1284 height 694
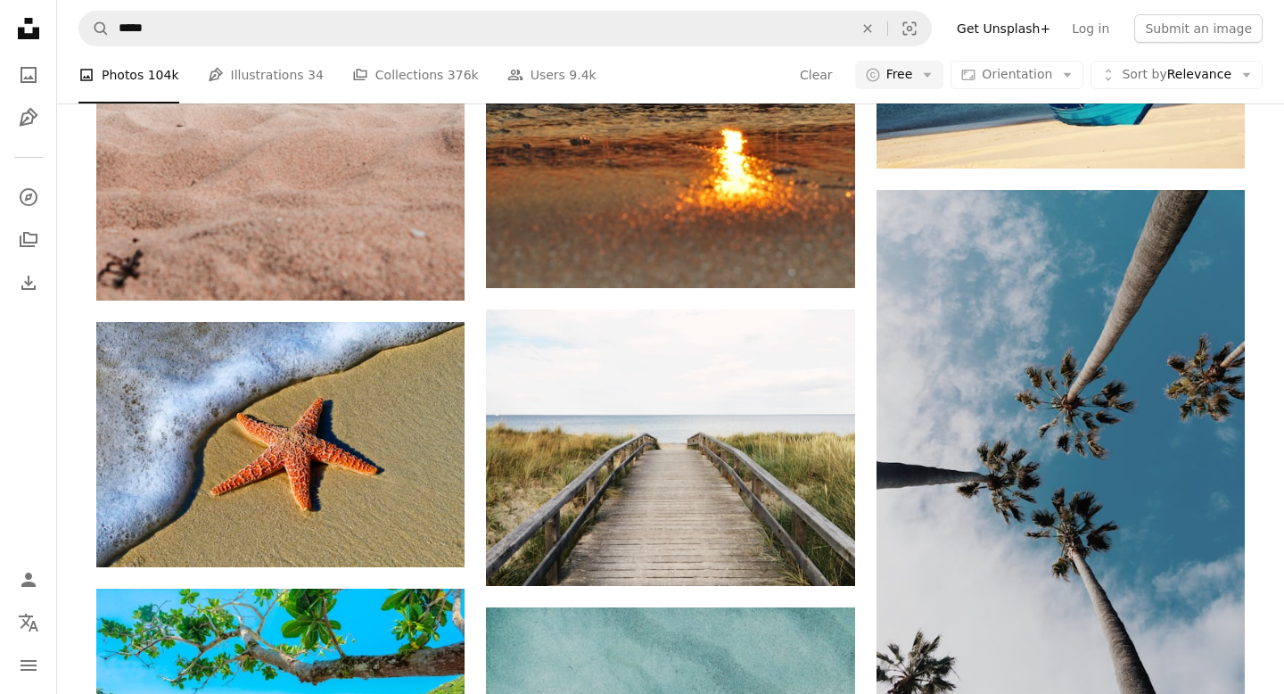
scroll to position [4203, 0]
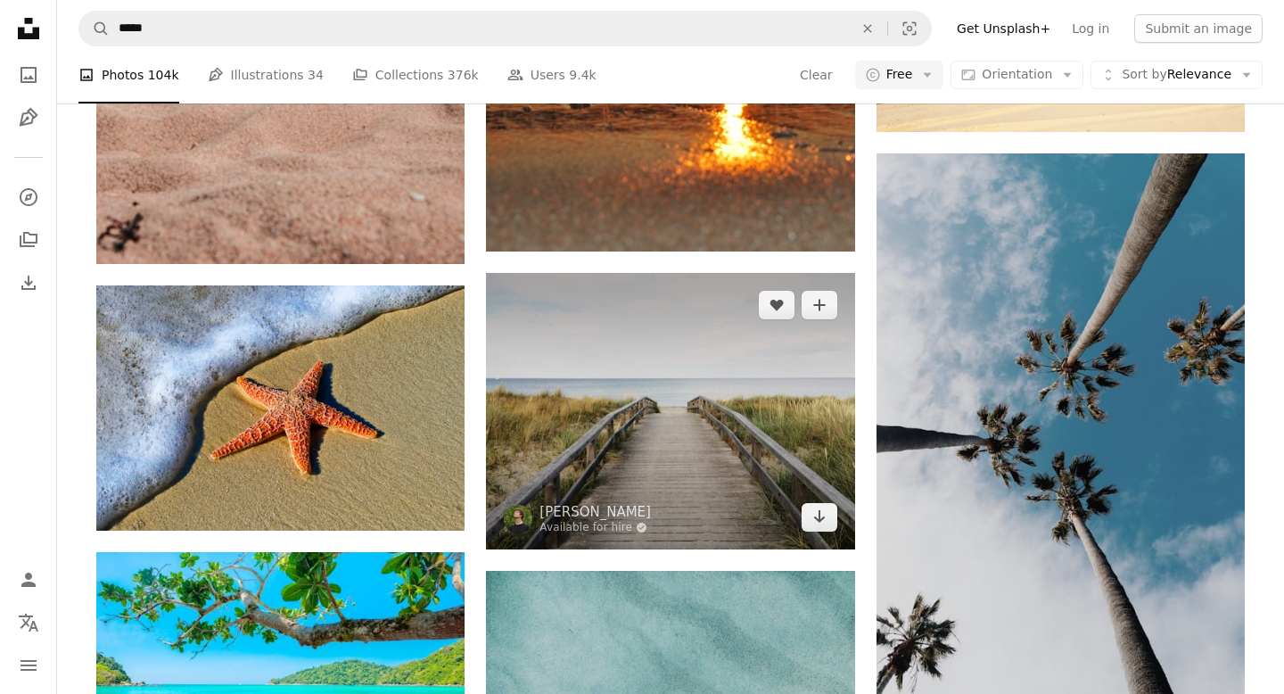
click at [646, 408] on img at bounding box center [670, 411] width 368 height 276
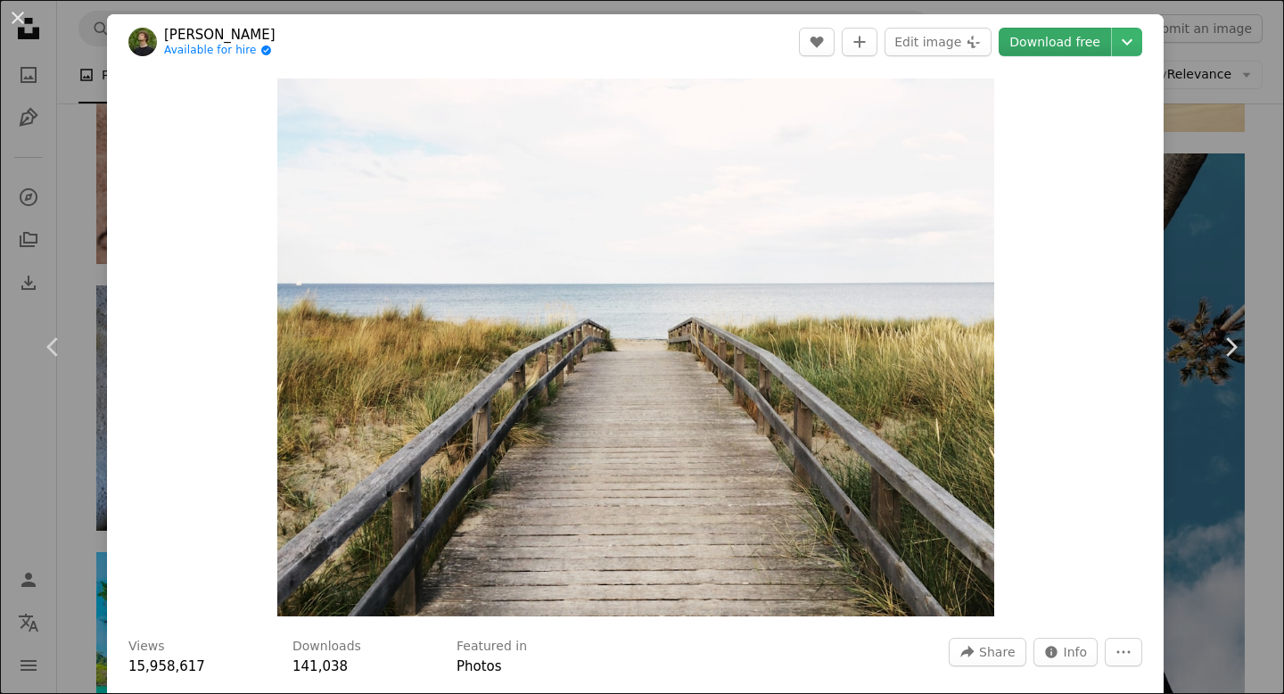
click at [1077, 45] on link "Download free" at bounding box center [1055, 42] width 112 height 29
